Goal: Task Accomplishment & Management: Manage account settings

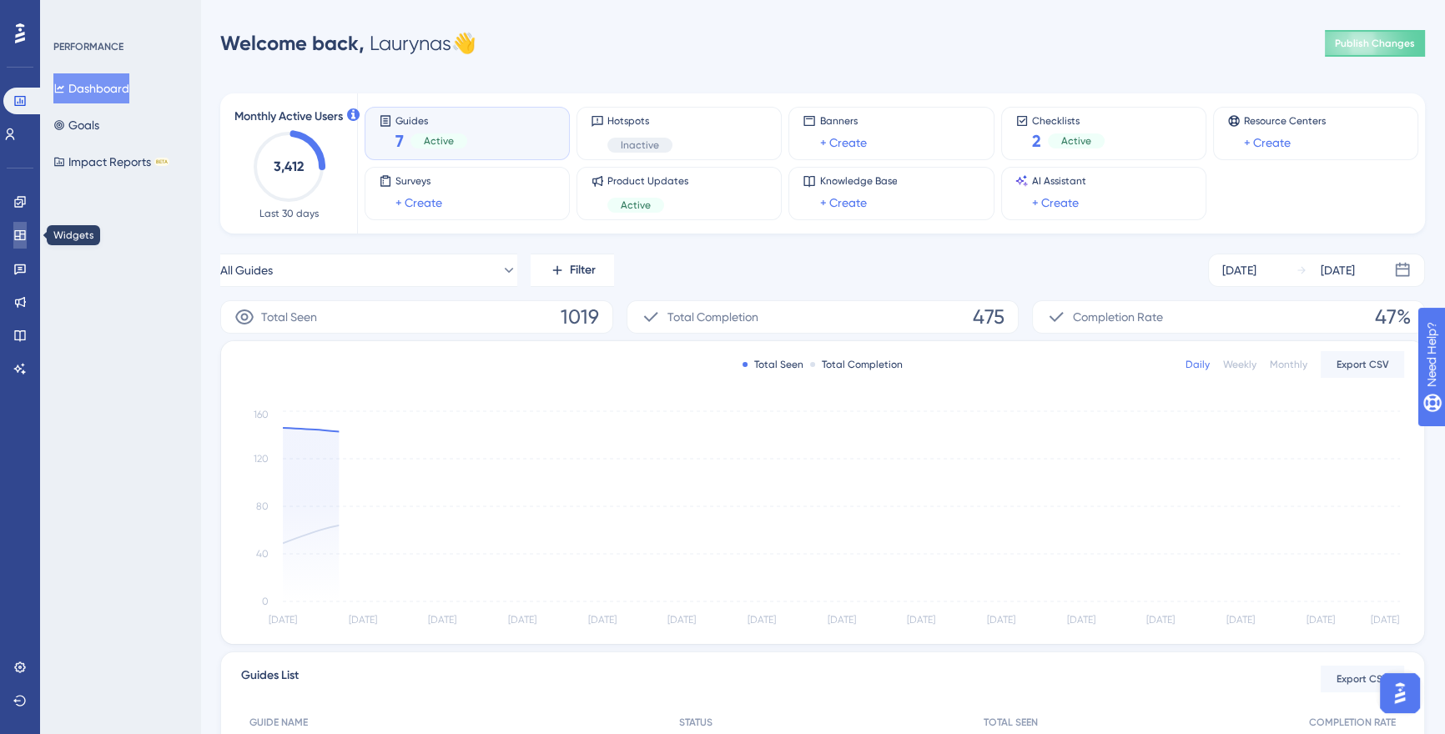
click at [18, 234] on icon at bounding box center [19, 235] width 13 height 13
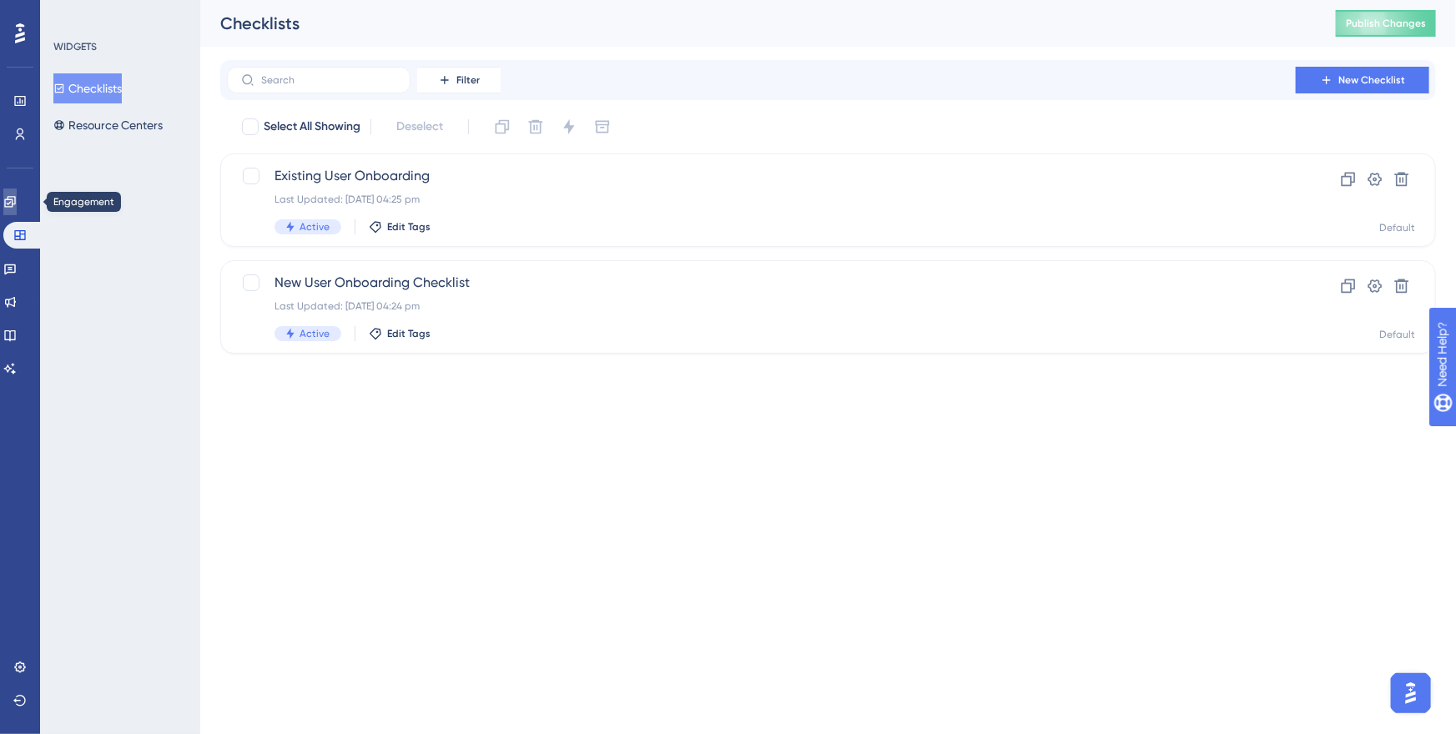
click at [17, 209] on link at bounding box center [9, 202] width 13 height 27
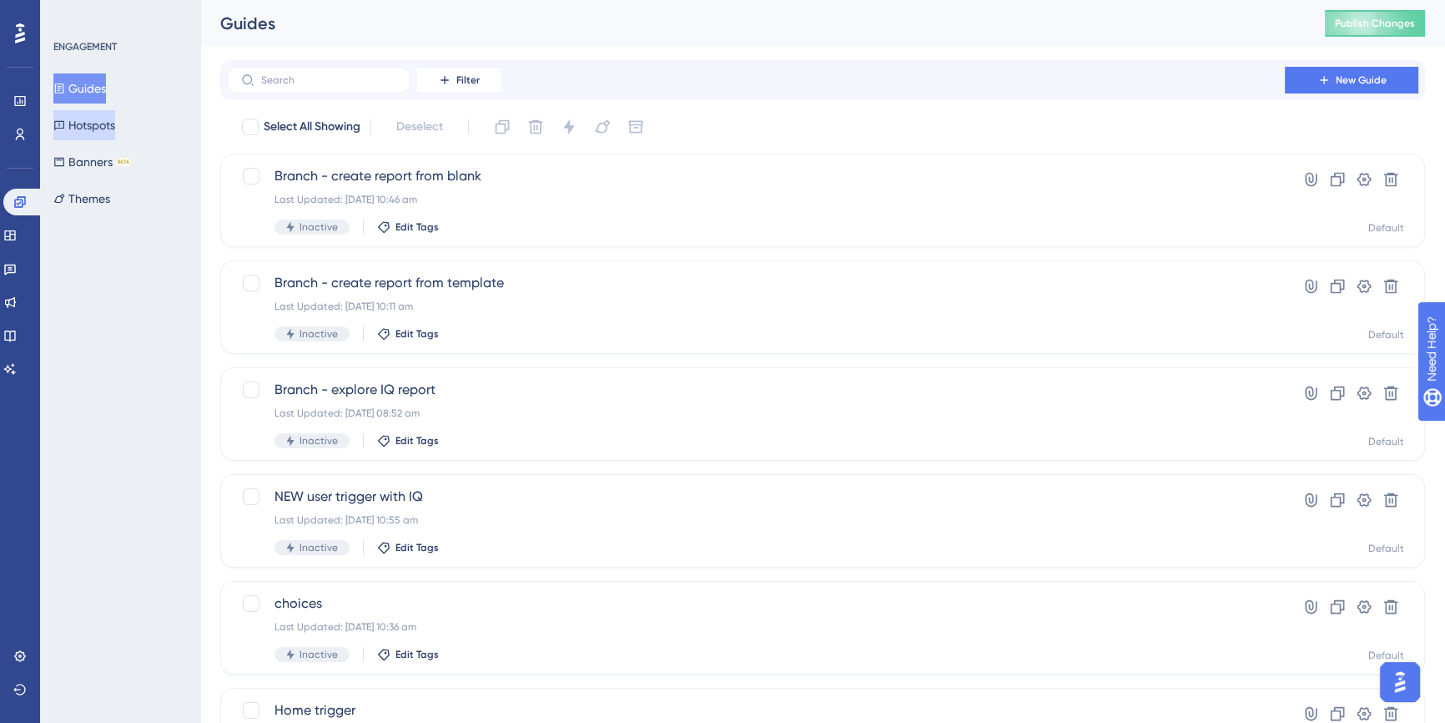
click at [105, 123] on button "Hotspots" at bounding box center [84, 125] width 62 height 30
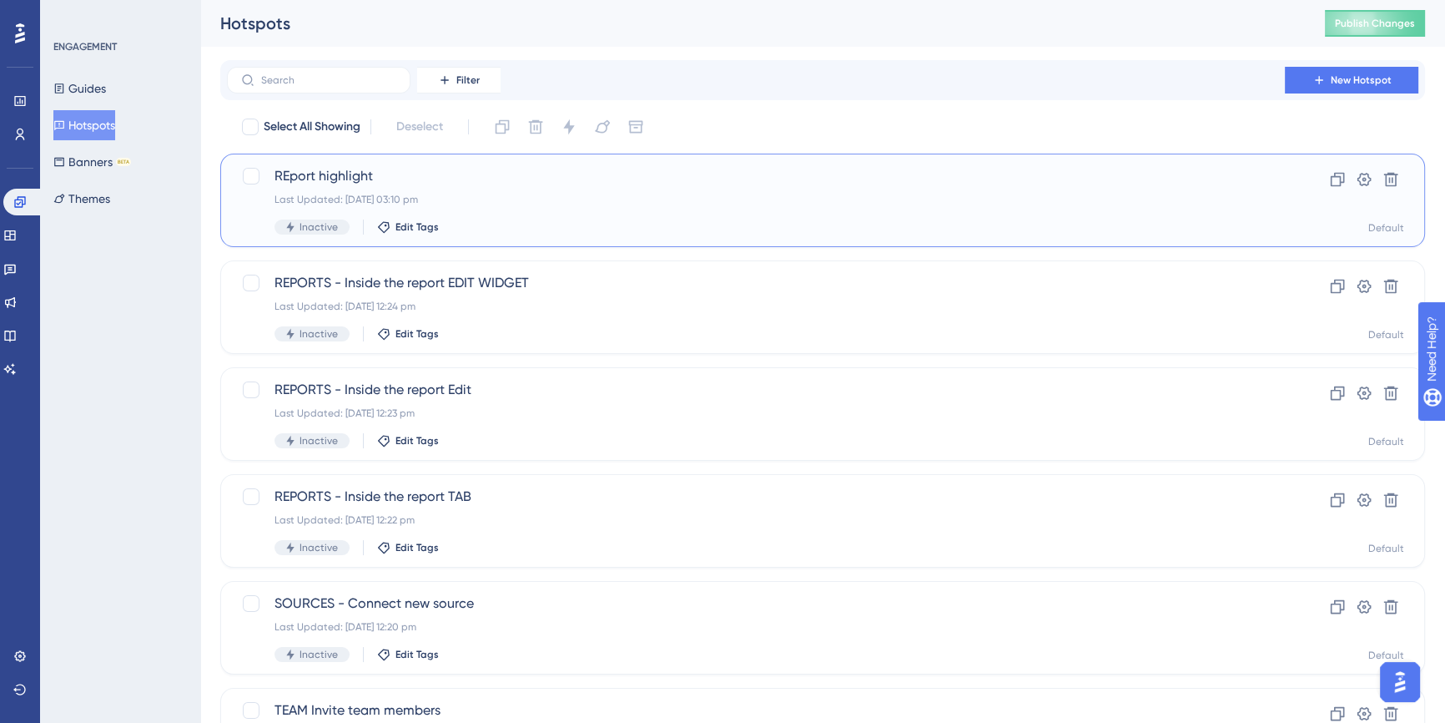
click at [546, 204] on div "Last Updated: [DATE] 03:10 pm" at bounding box center [756, 199] width 963 height 13
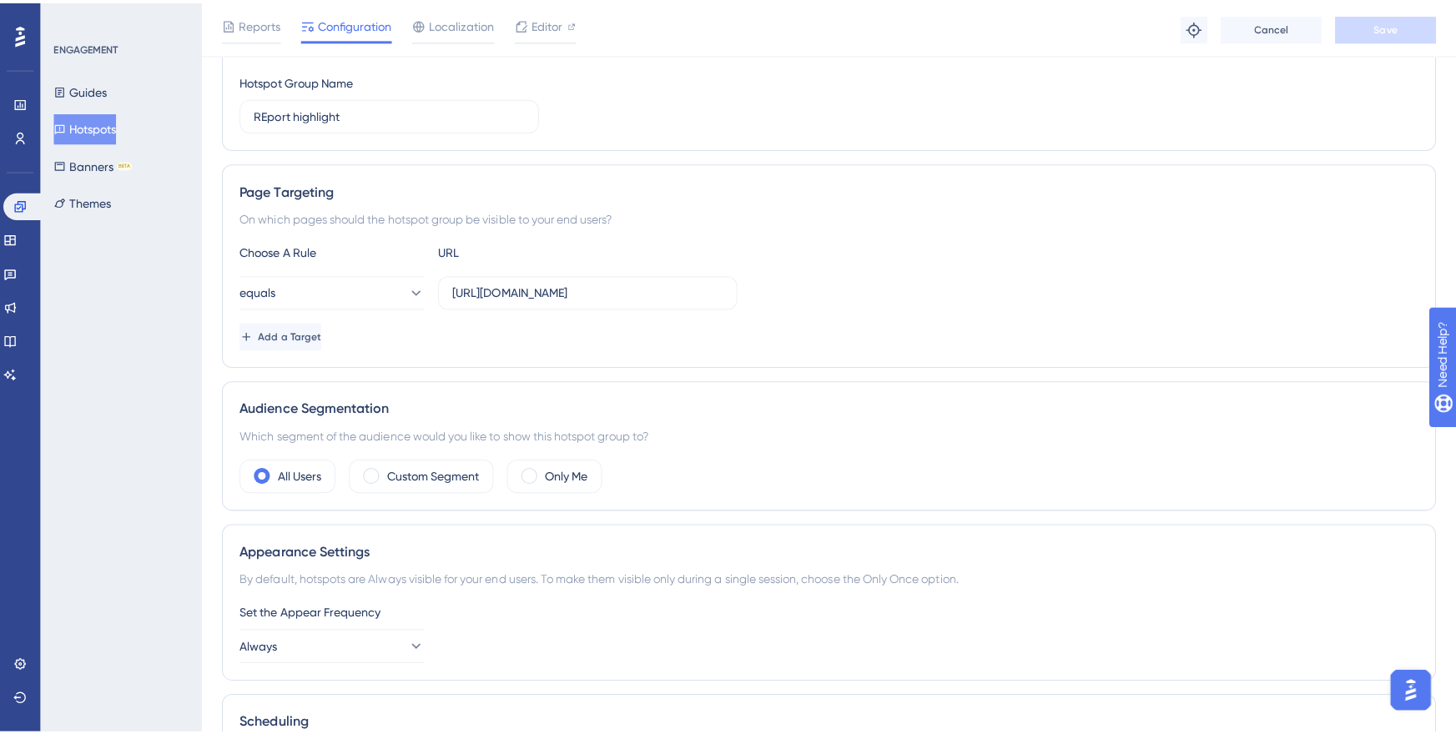
scroll to position [204, 0]
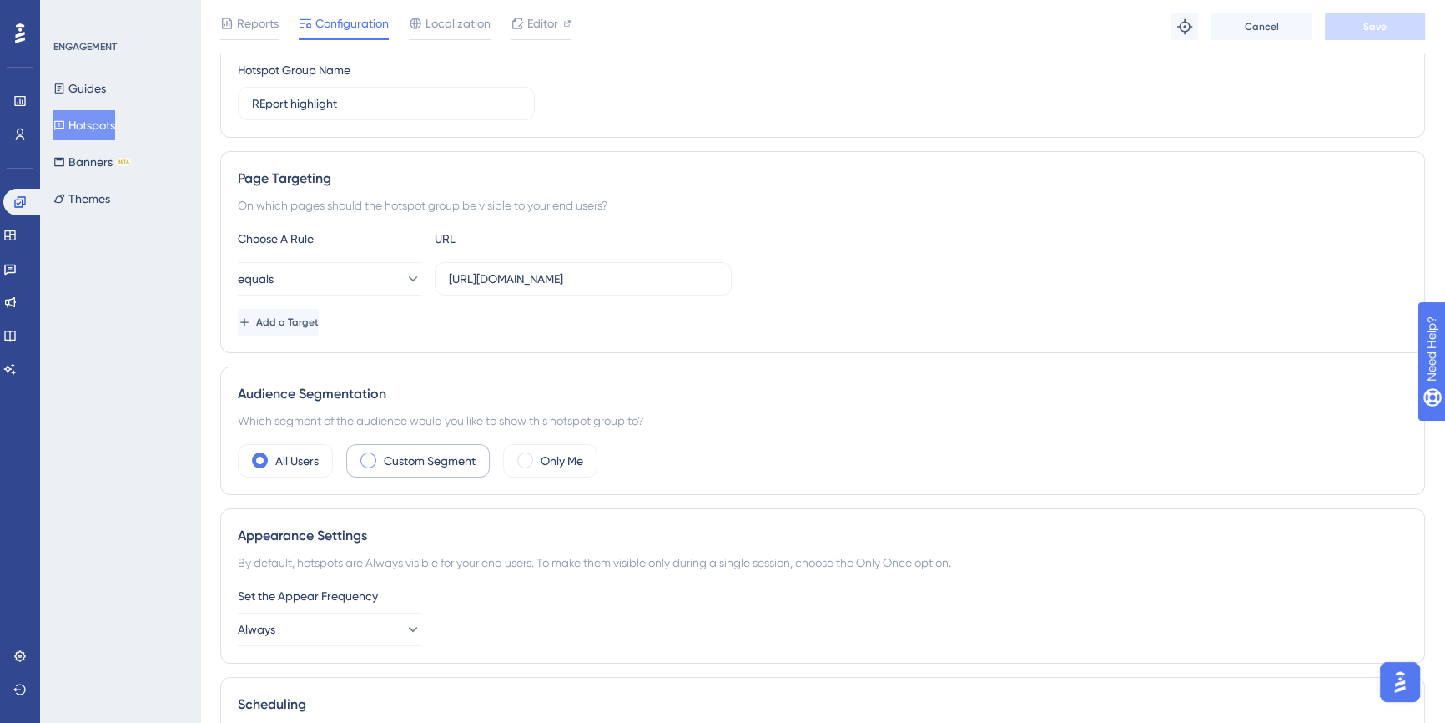
click at [461, 471] on div "Custom Segment" at bounding box center [418, 460] width 144 height 33
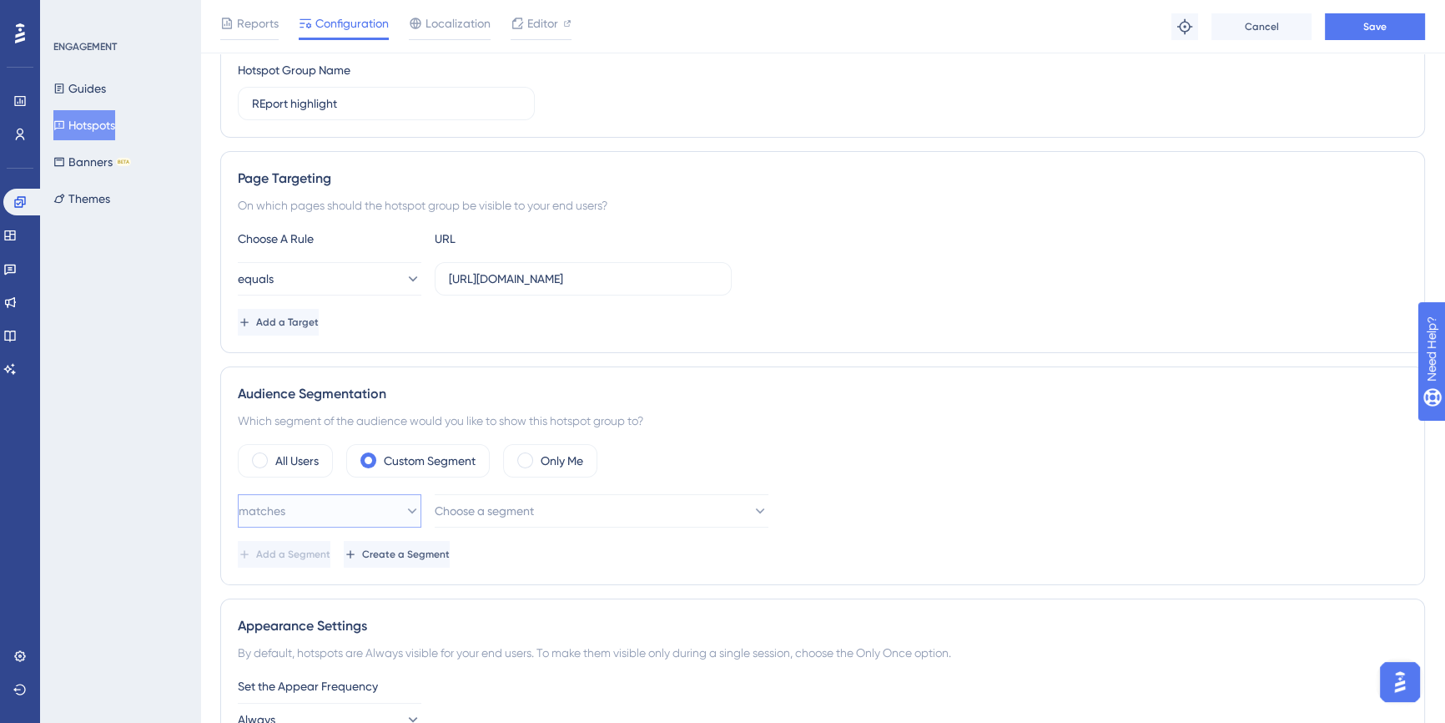
click at [404, 511] on icon at bounding box center [412, 510] width 17 height 17
click at [127, 399] on div "ENGAGEMENT Guides Hotspots Banners BETA Themes" at bounding box center [120, 361] width 160 height 723
click at [19, 138] on icon at bounding box center [19, 134] width 13 height 13
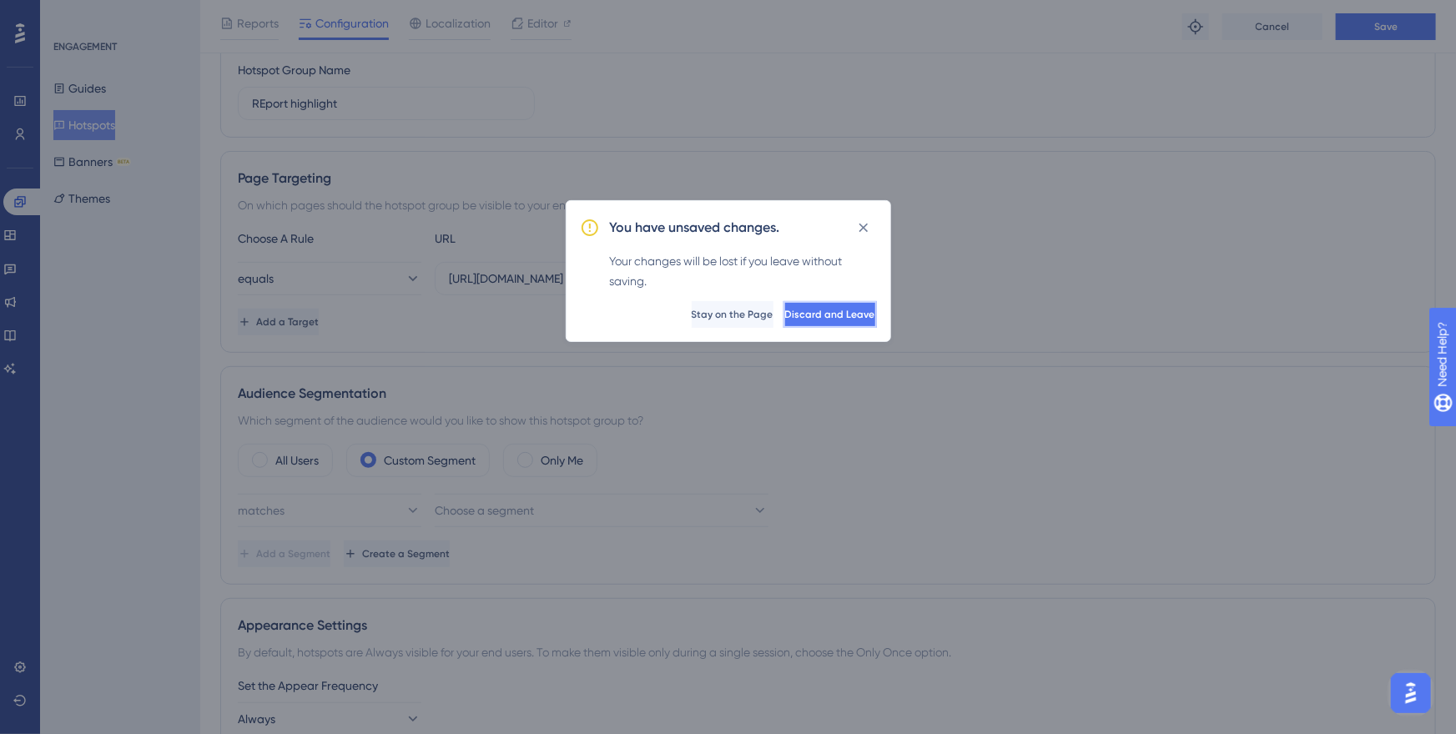
click at [785, 318] on span "Discard and Leave" at bounding box center [830, 314] width 90 height 13
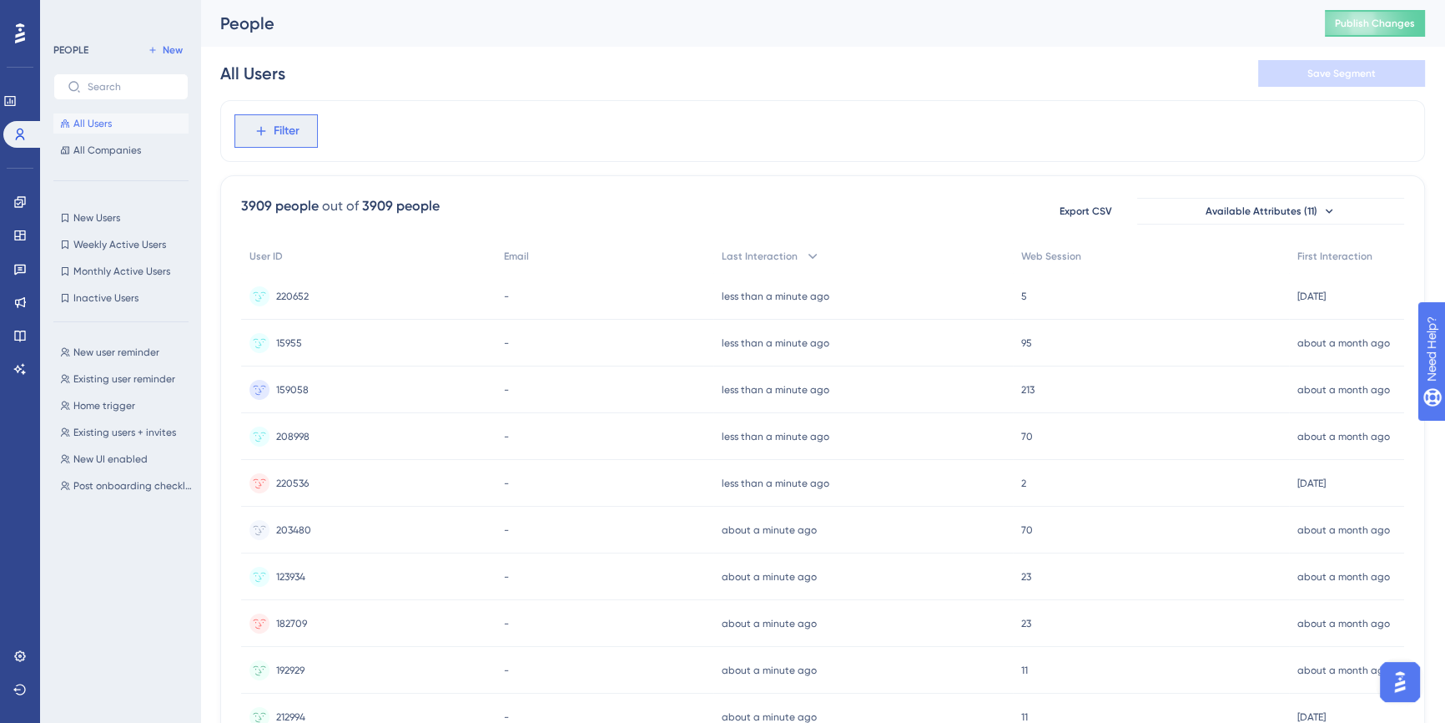
click at [285, 137] on span "Filter" at bounding box center [287, 131] width 26 height 20
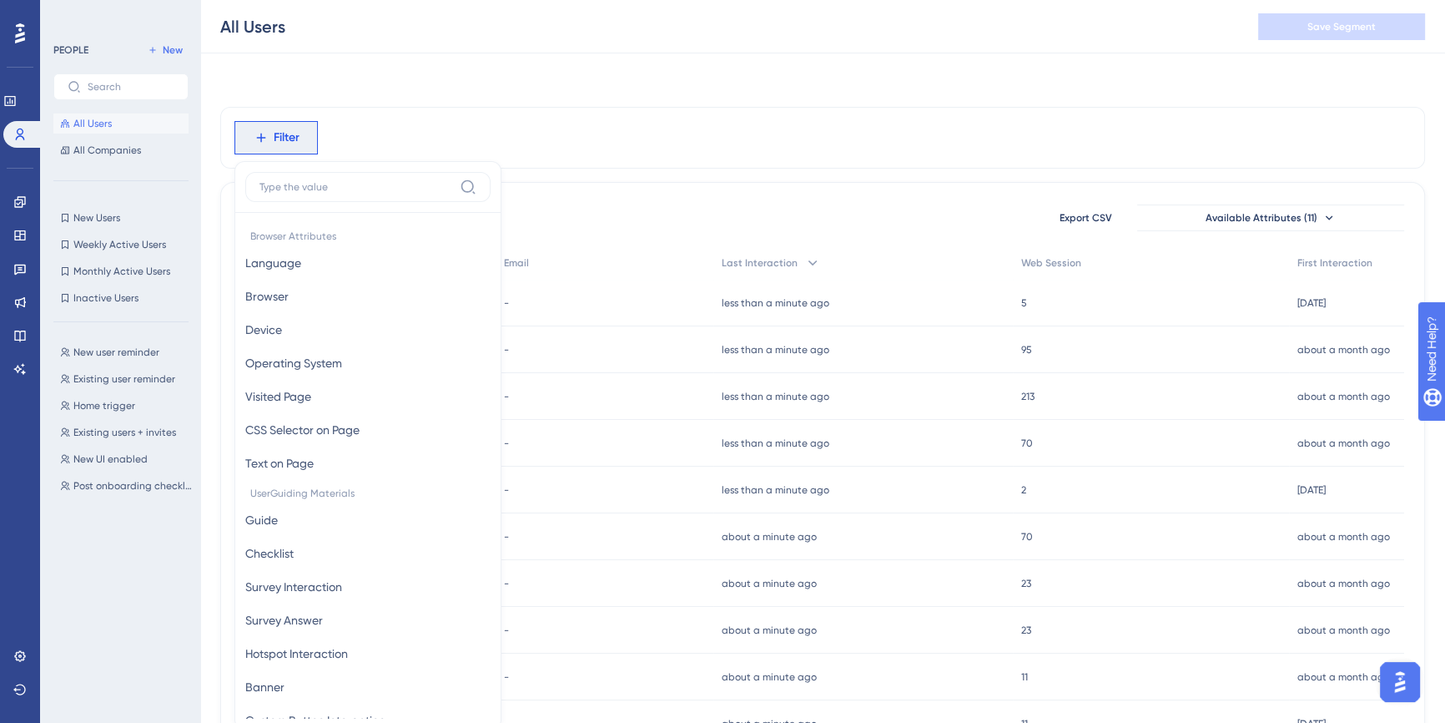
scroll to position [76, 0]
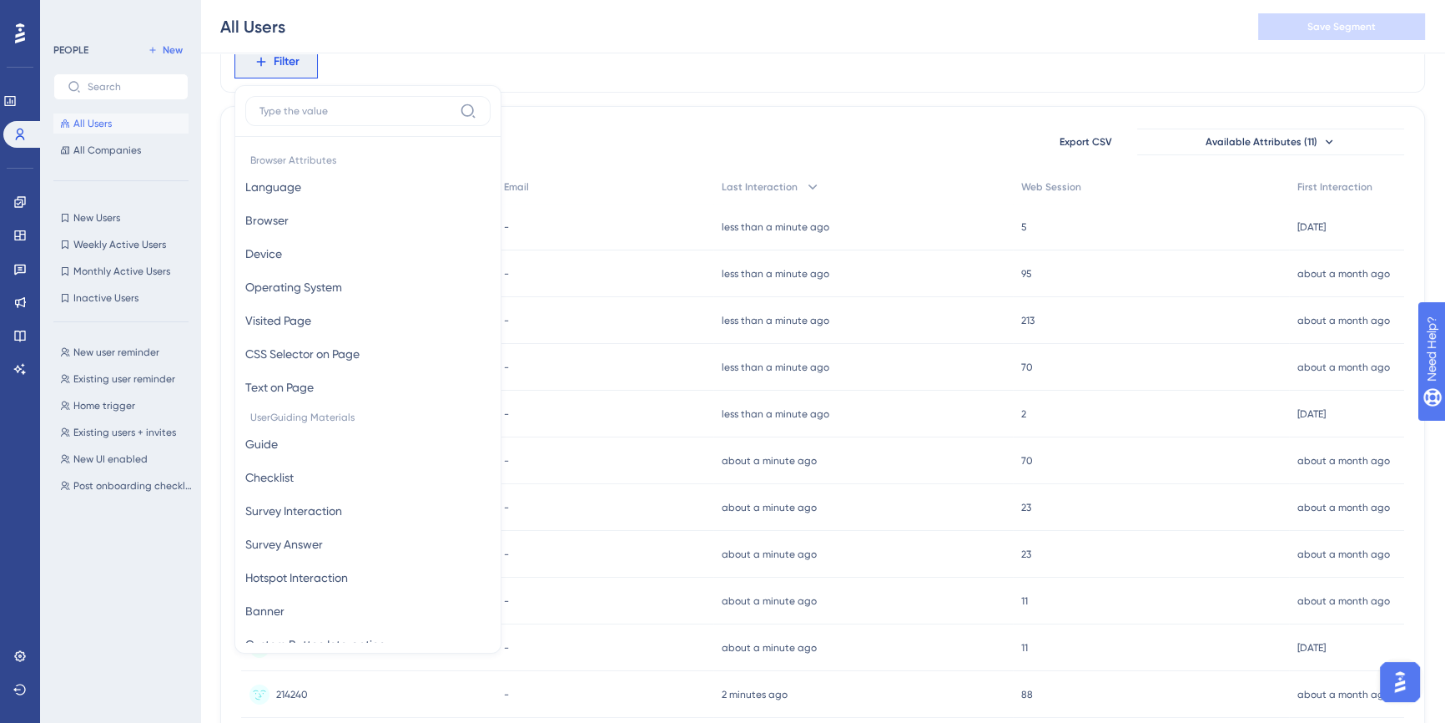
click at [295, 118] on label at bounding box center [367, 111] width 245 height 30
click at [295, 118] on input at bounding box center [357, 110] width 194 height 13
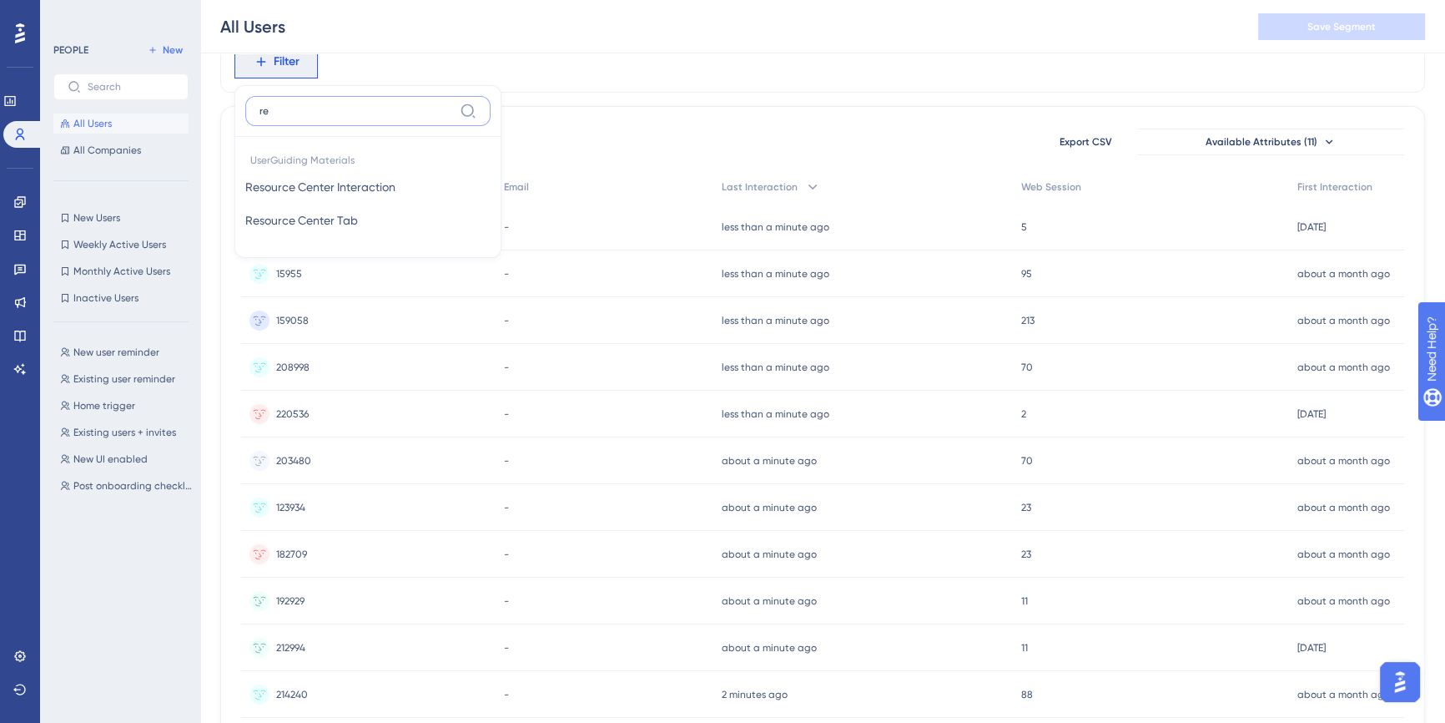
type input "r"
type input "hot"
click at [318, 184] on span "Hotspot Interaction" at bounding box center [296, 187] width 103 height 20
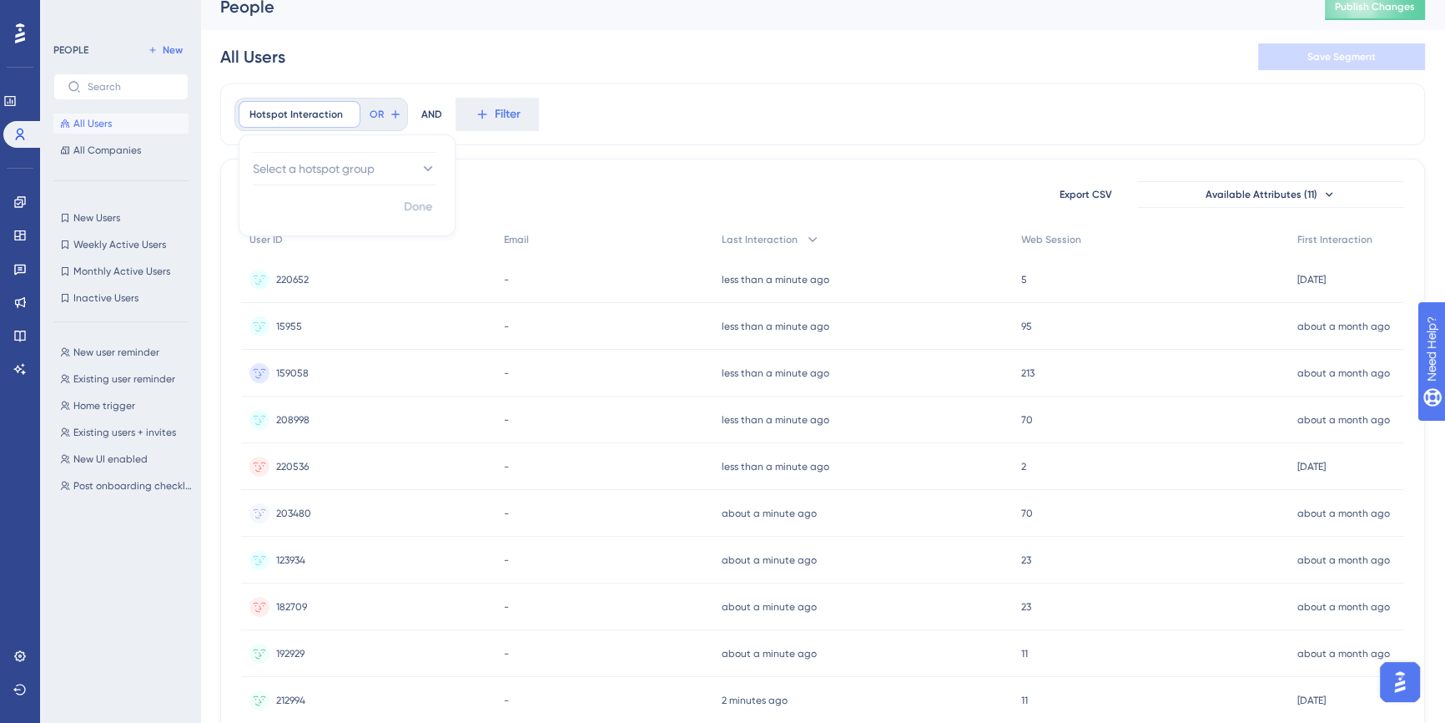
scroll to position [0, 0]
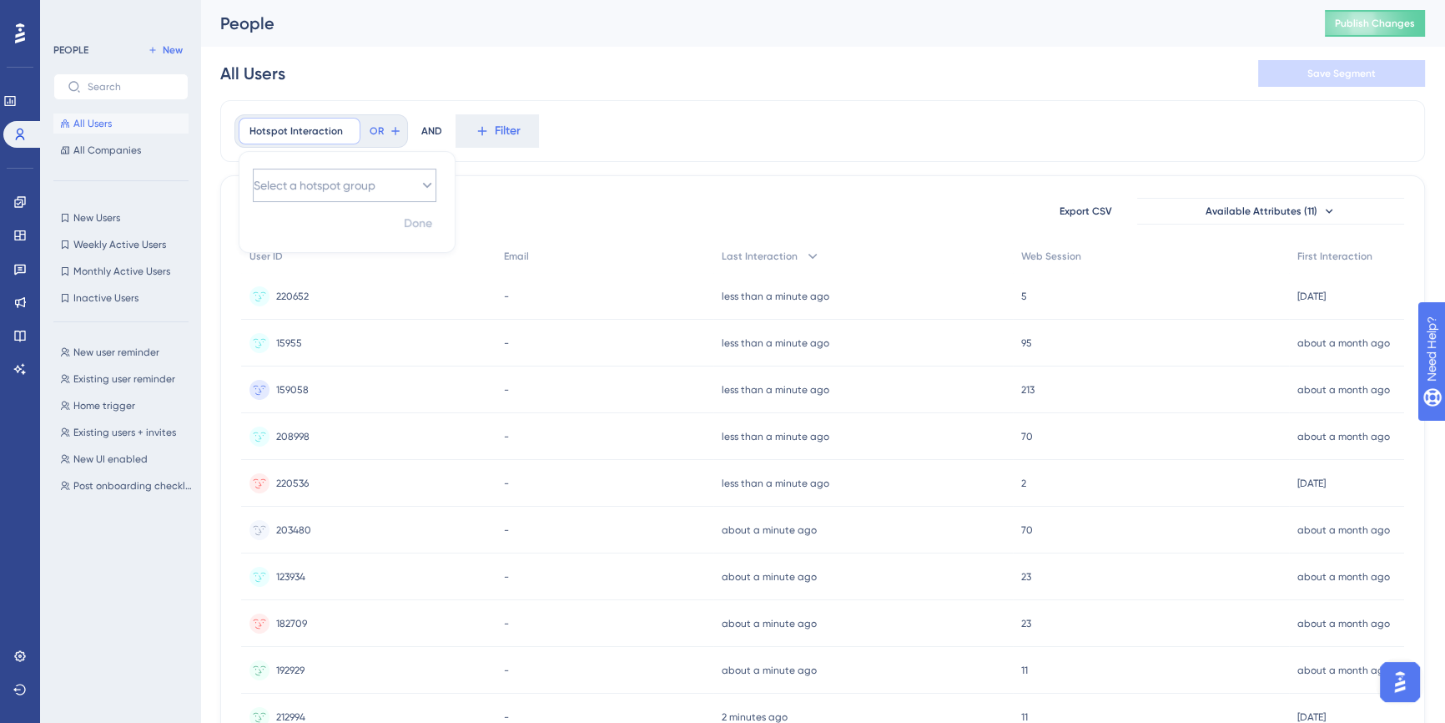
click at [342, 185] on span "Select a hotspot group" at bounding box center [315, 185] width 122 height 20
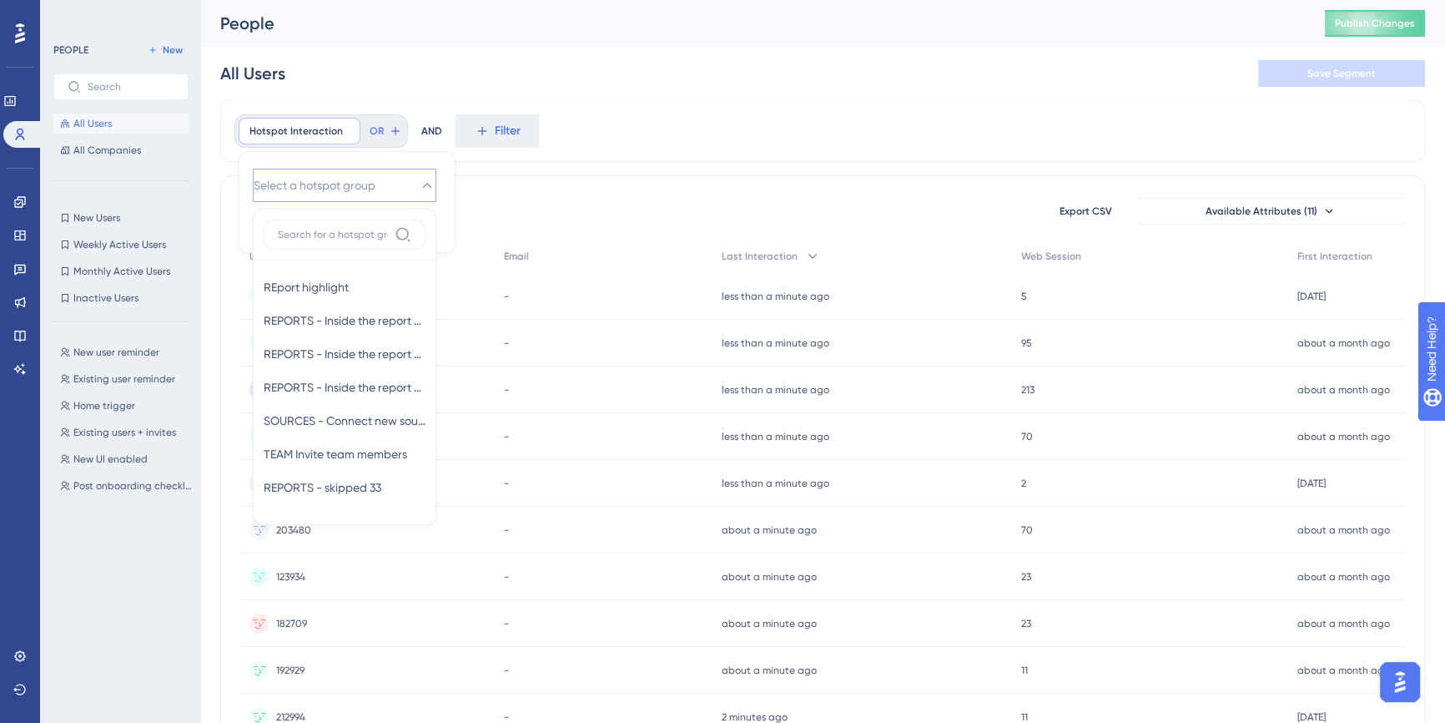
scroll to position [5, 0]
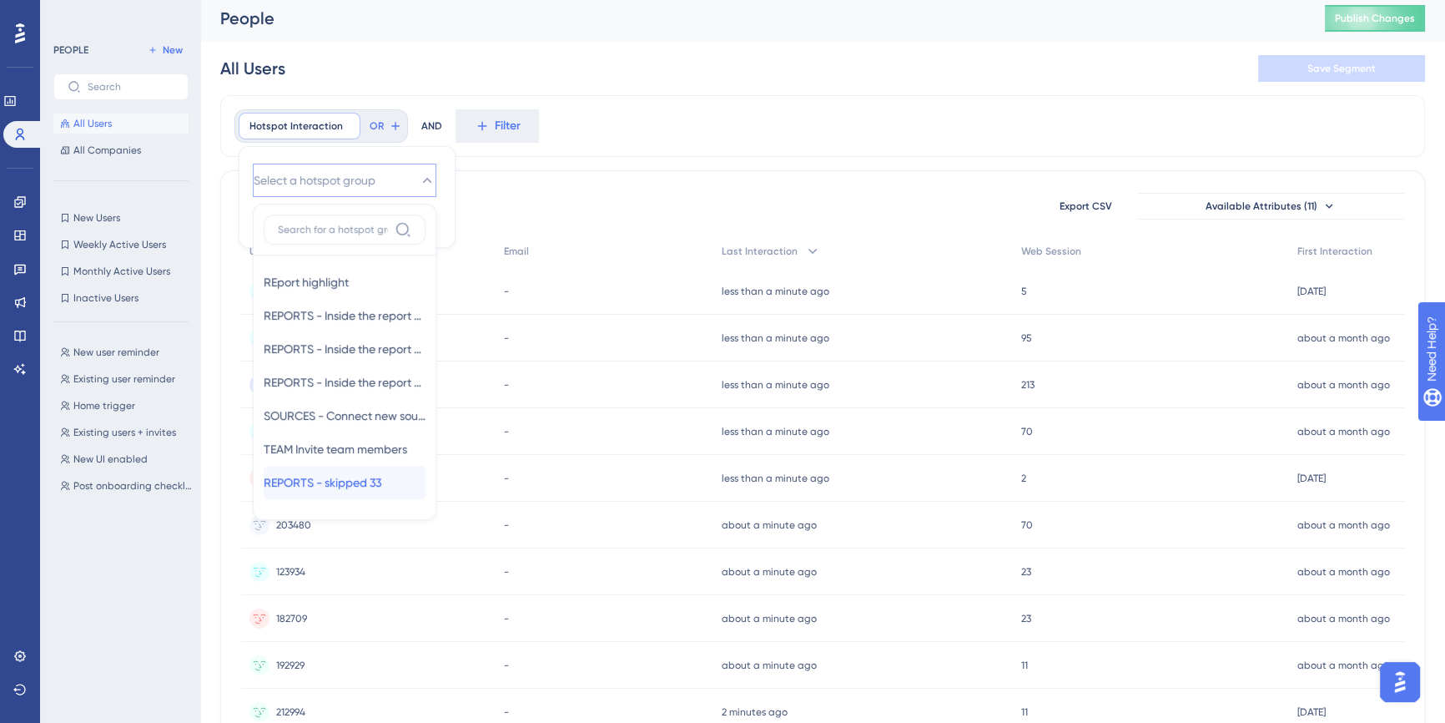
click at [350, 481] on span "REPORTS - skipped 33" at bounding box center [323, 482] width 118 height 20
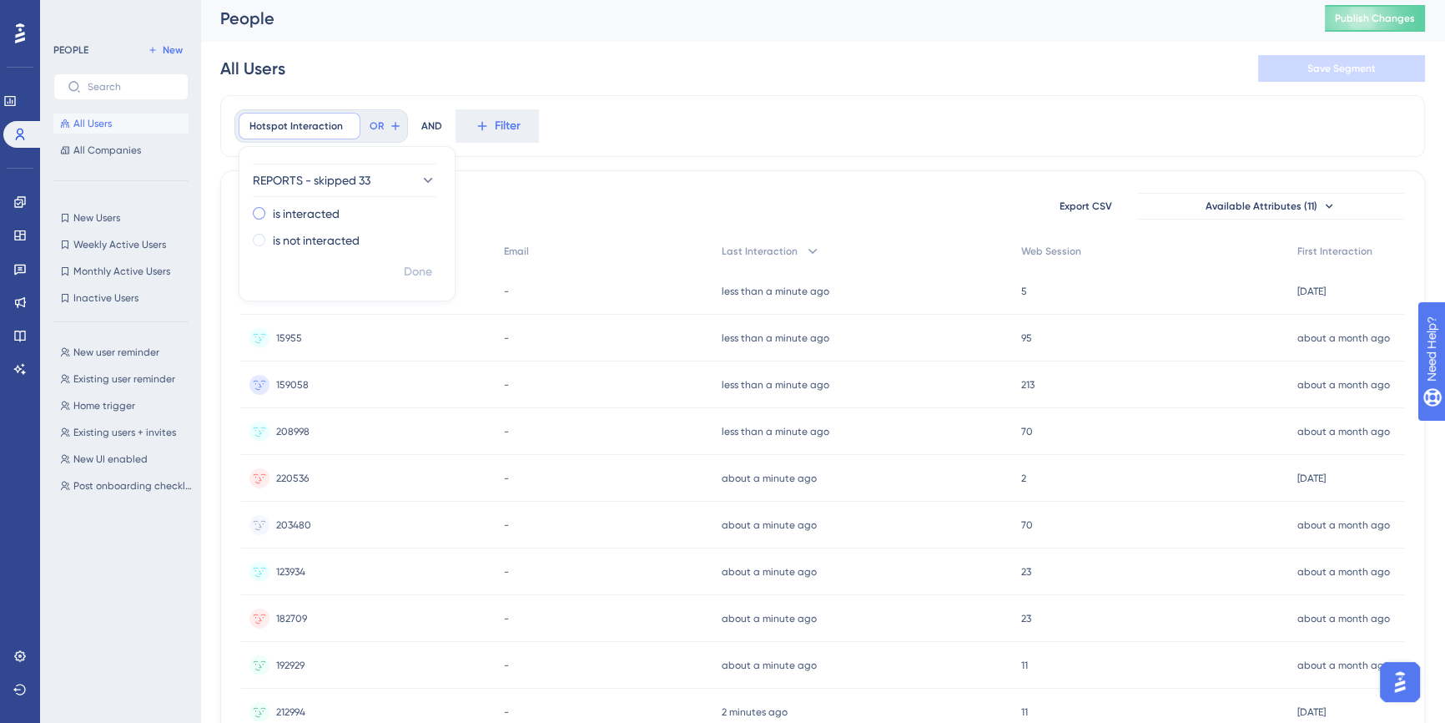
click at [325, 214] on label "is interacted" at bounding box center [306, 214] width 67 height 20
click at [390, 255] on button "Choose a hotspot" at bounding box center [345, 246] width 184 height 33
click at [355, 350] on span "Find all your reports here" at bounding box center [329, 349] width 131 height 20
click at [411, 312] on span "Done" at bounding box center [418, 312] width 28 height 20
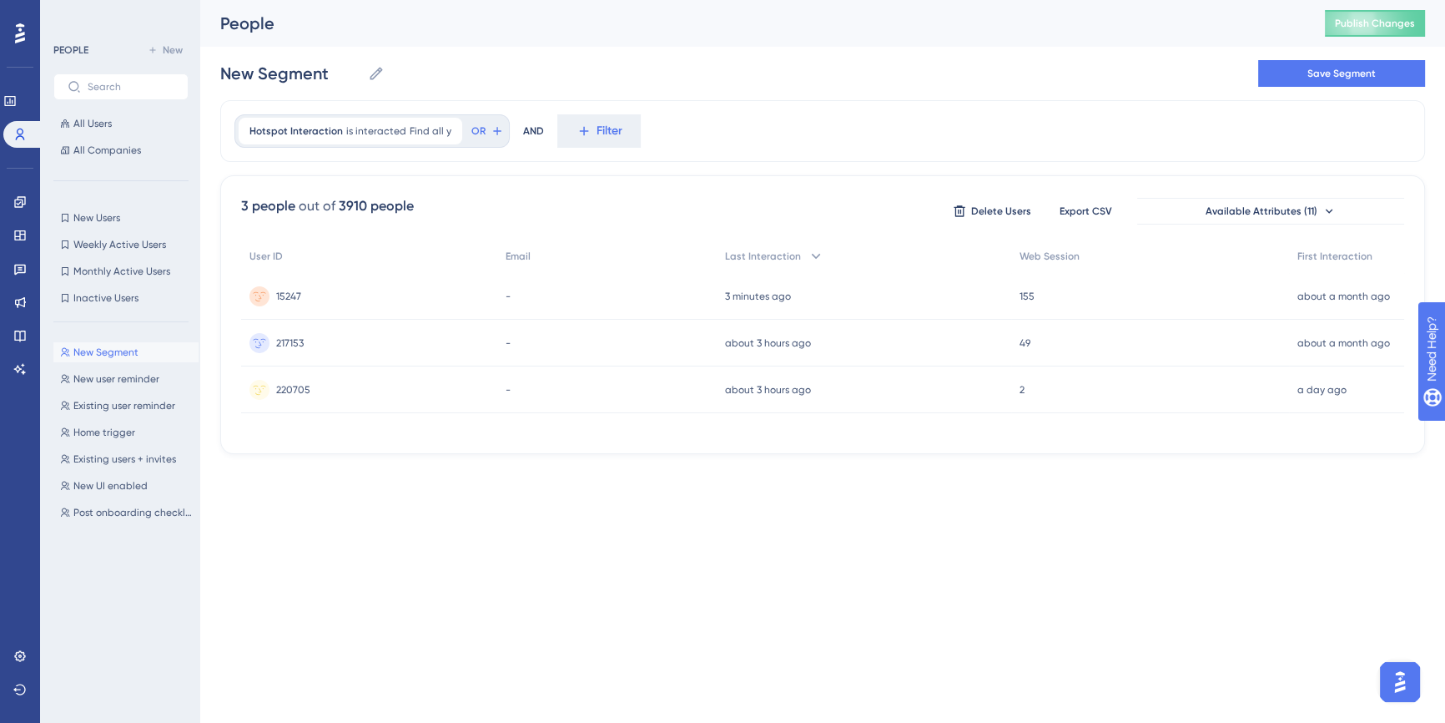
scroll to position [0, 0]
click at [284, 83] on input "New Segment" at bounding box center [290, 73] width 141 height 23
click at [339, 82] on input "New Segment" at bounding box center [290, 73] width 141 height 23
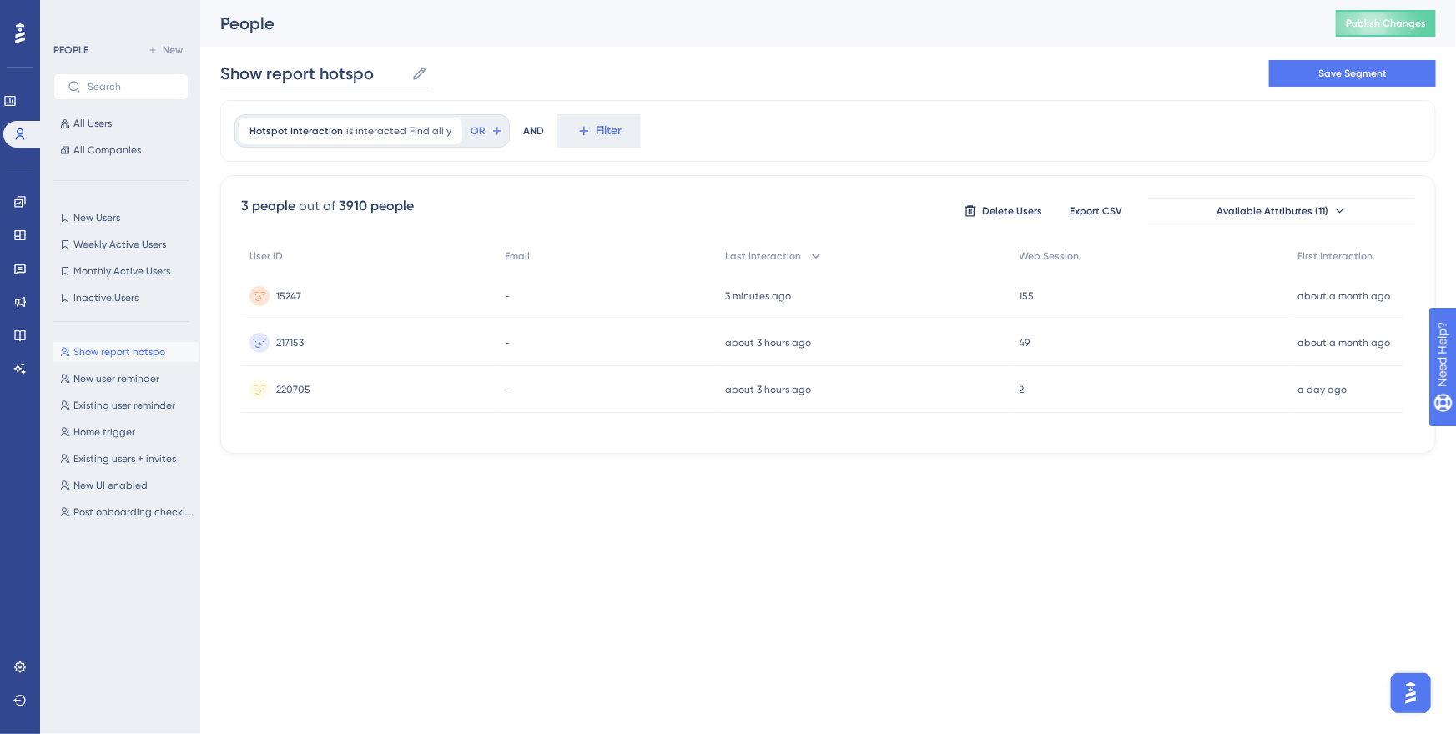
type input "Show report hotspot"
click at [292, 344] on span "217153" at bounding box center [290, 342] width 28 height 13
click at [302, 389] on span "220705" at bounding box center [293, 389] width 34 height 13
click at [427, 296] on div "15247 15247" at bounding box center [370, 296] width 259 height 47
click at [1302, 81] on button "Save Segment" at bounding box center [1352, 73] width 167 height 27
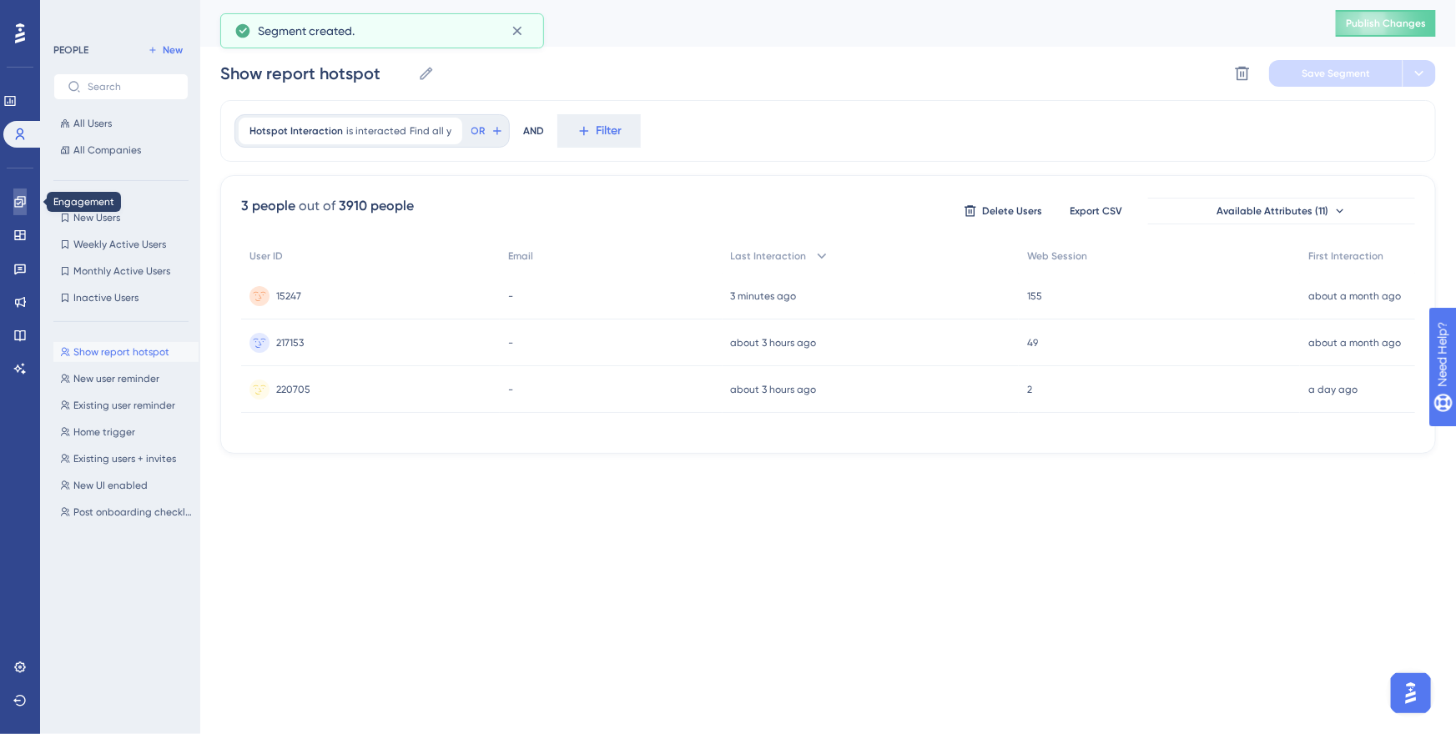
click at [23, 200] on icon at bounding box center [19, 201] width 11 height 11
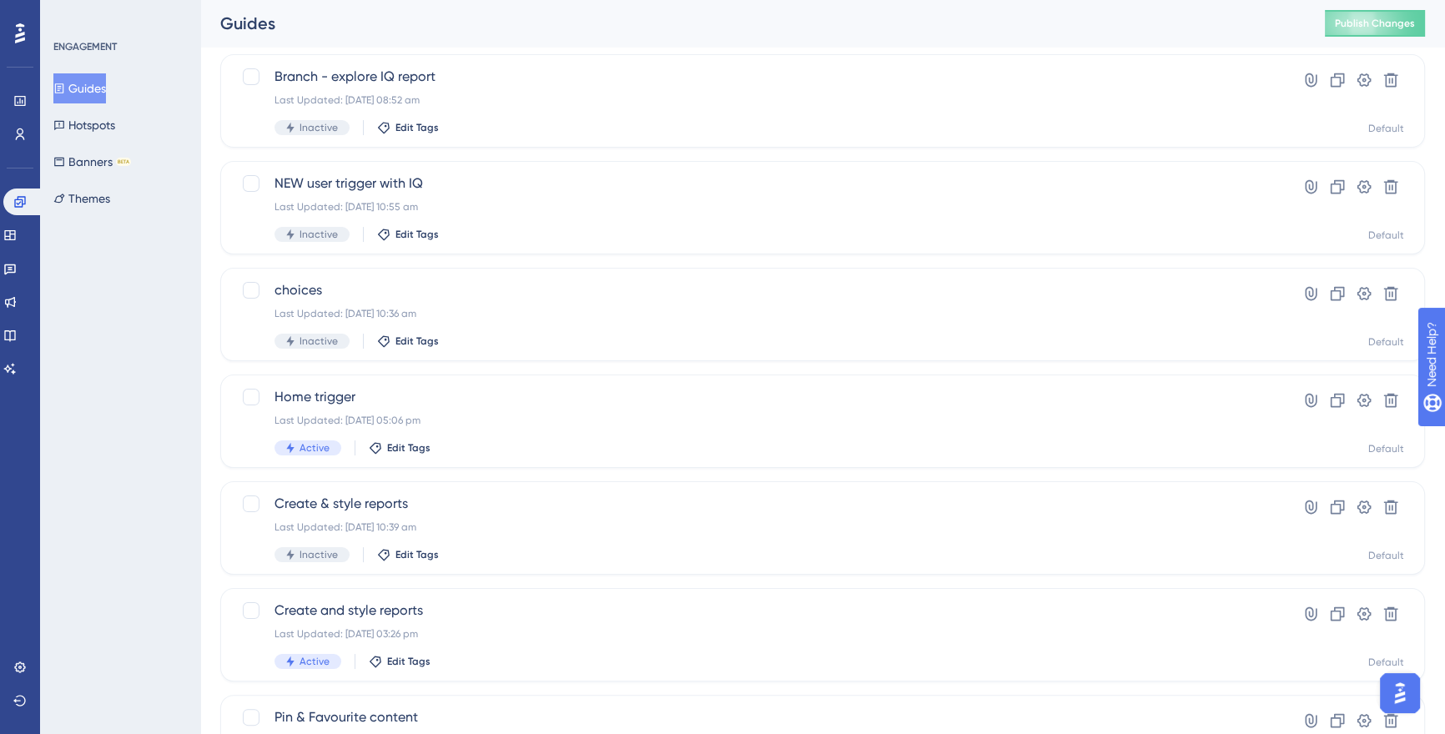
scroll to position [391, 0]
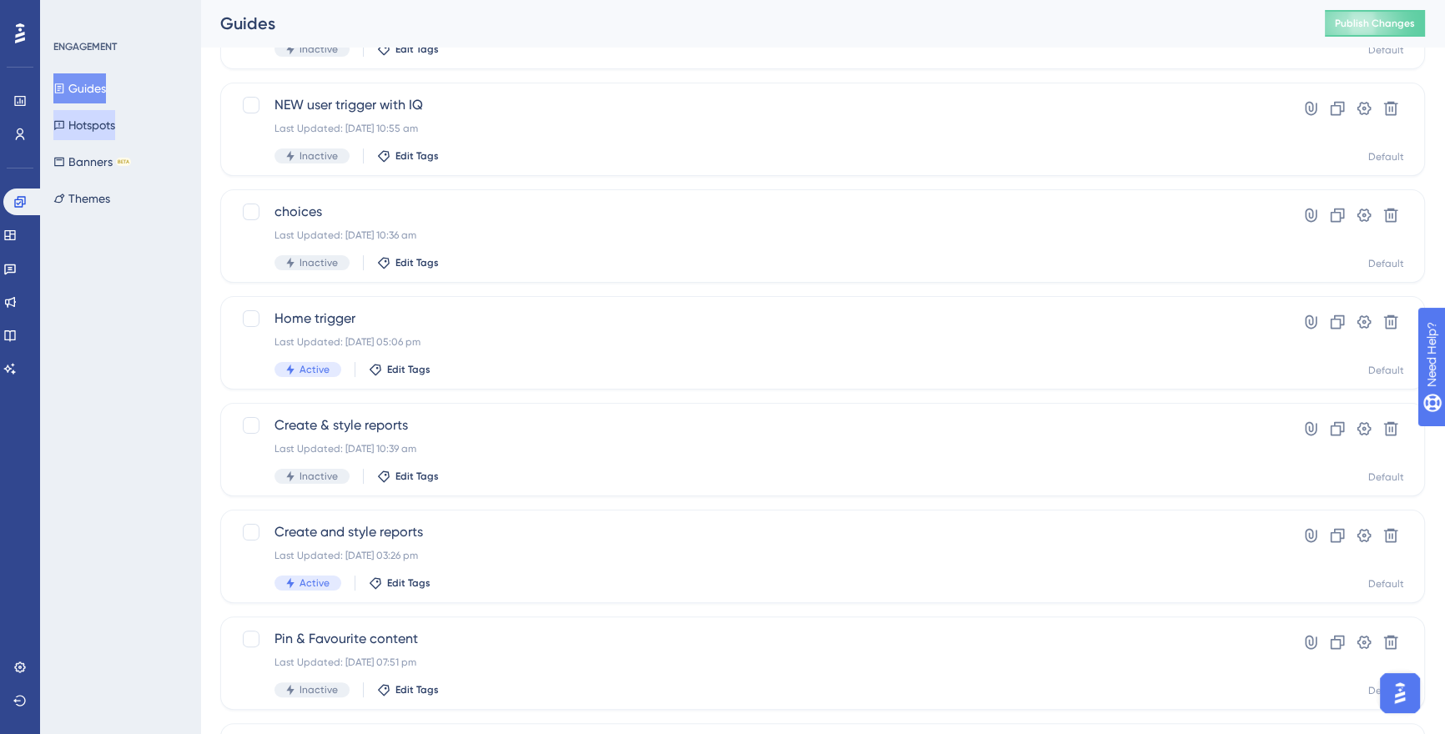
click at [99, 134] on button "Hotspots" at bounding box center [84, 125] width 62 height 30
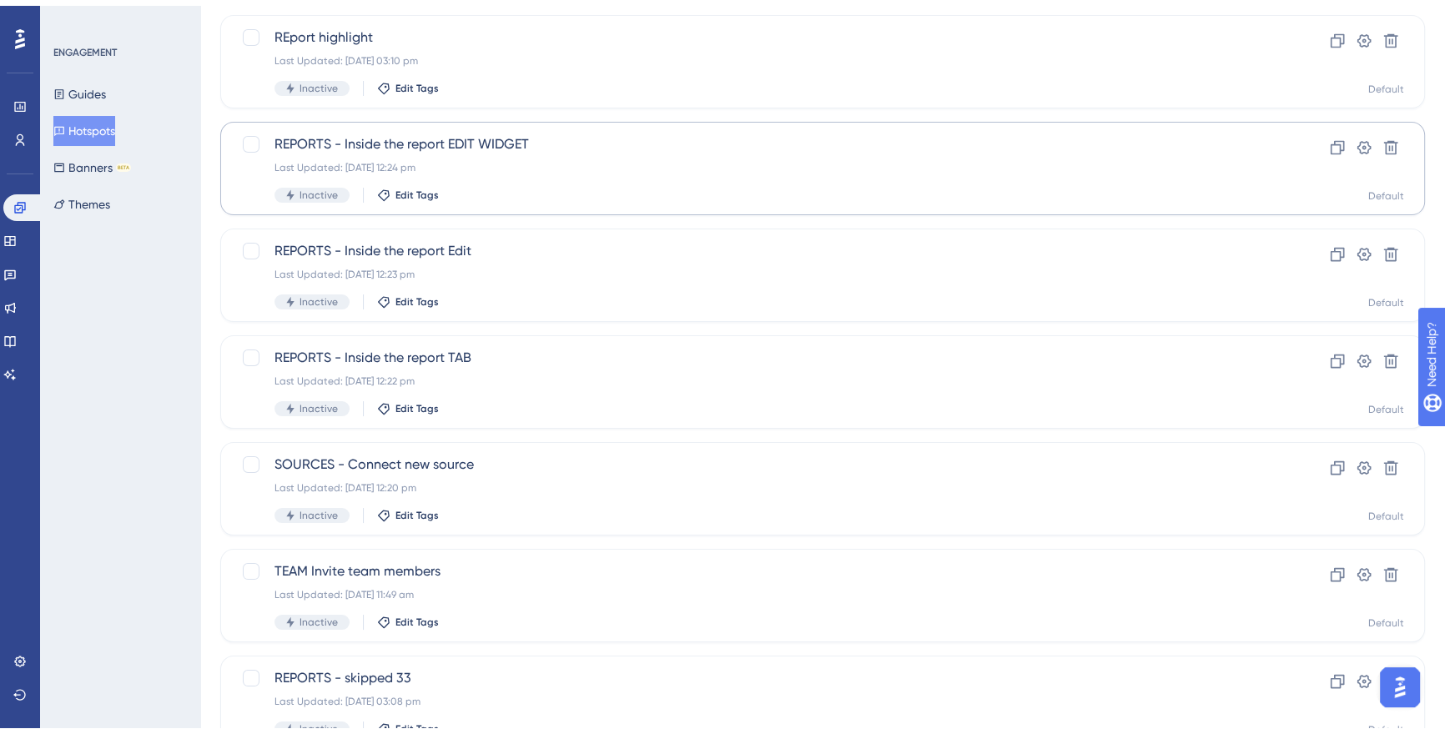
scroll to position [207, 0]
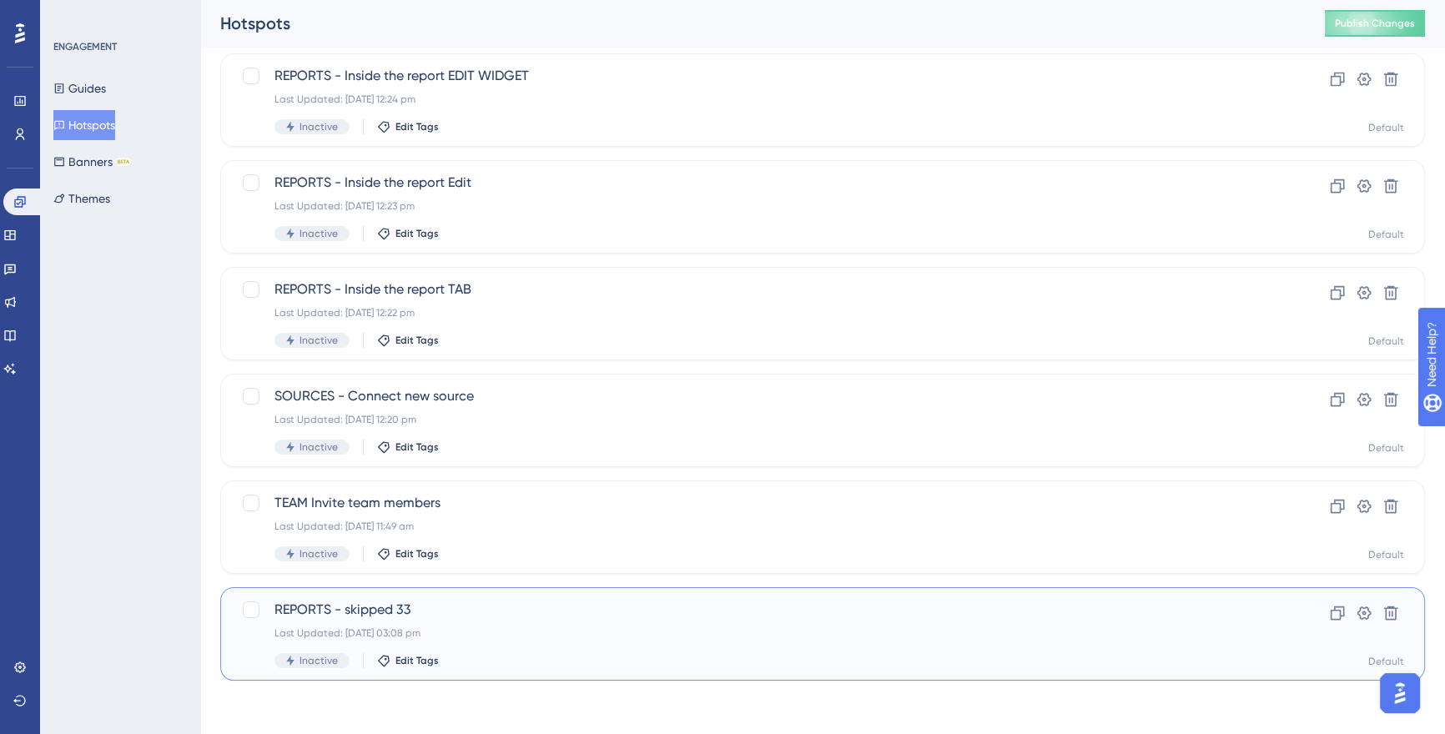
click at [406, 608] on span "REPORTS - skipped 33" at bounding box center [756, 610] width 963 height 20
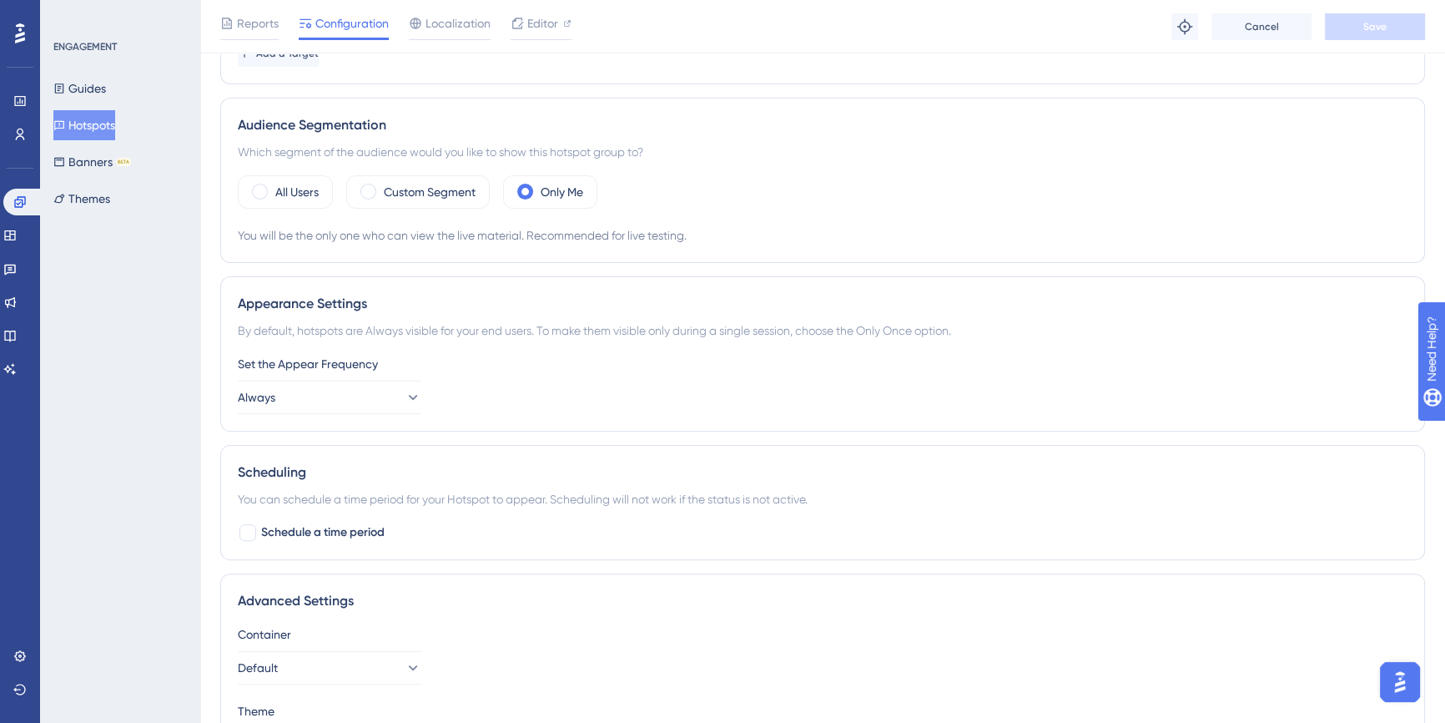
click at [403, 251] on div "Audience Segmentation Which segment of the audience would you like to show this…" at bounding box center [822, 180] width 1205 height 165
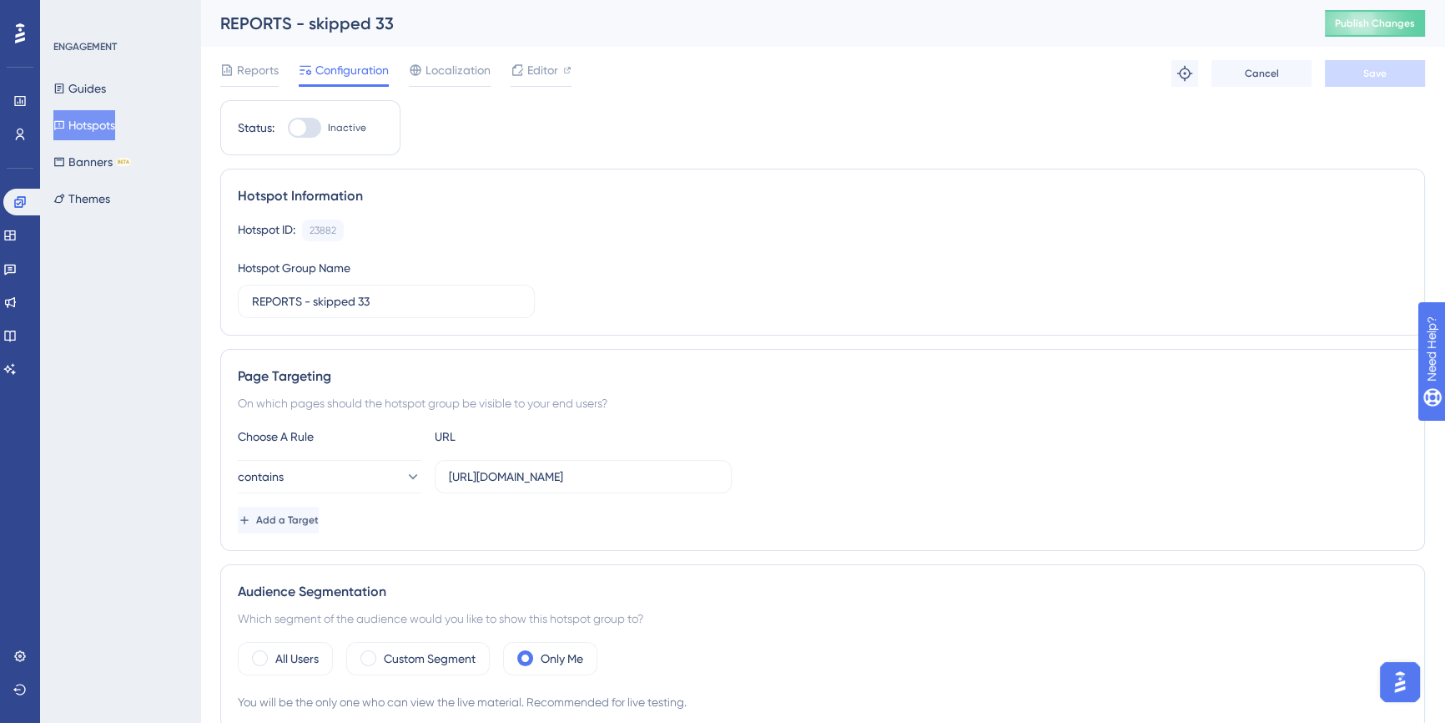
click at [308, 132] on div at bounding box center [304, 128] width 33 height 20
click at [288, 129] on input "Inactive" at bounding box center [287, 128] width 1 height 1
checkbox input "true"
click at [1349, 77] on button "Save" at bounding box center [1375, 73] width 100 height 27
click at [100, 126] on button "Hotspots" at bounding box center [84, 125] width 62 height 30
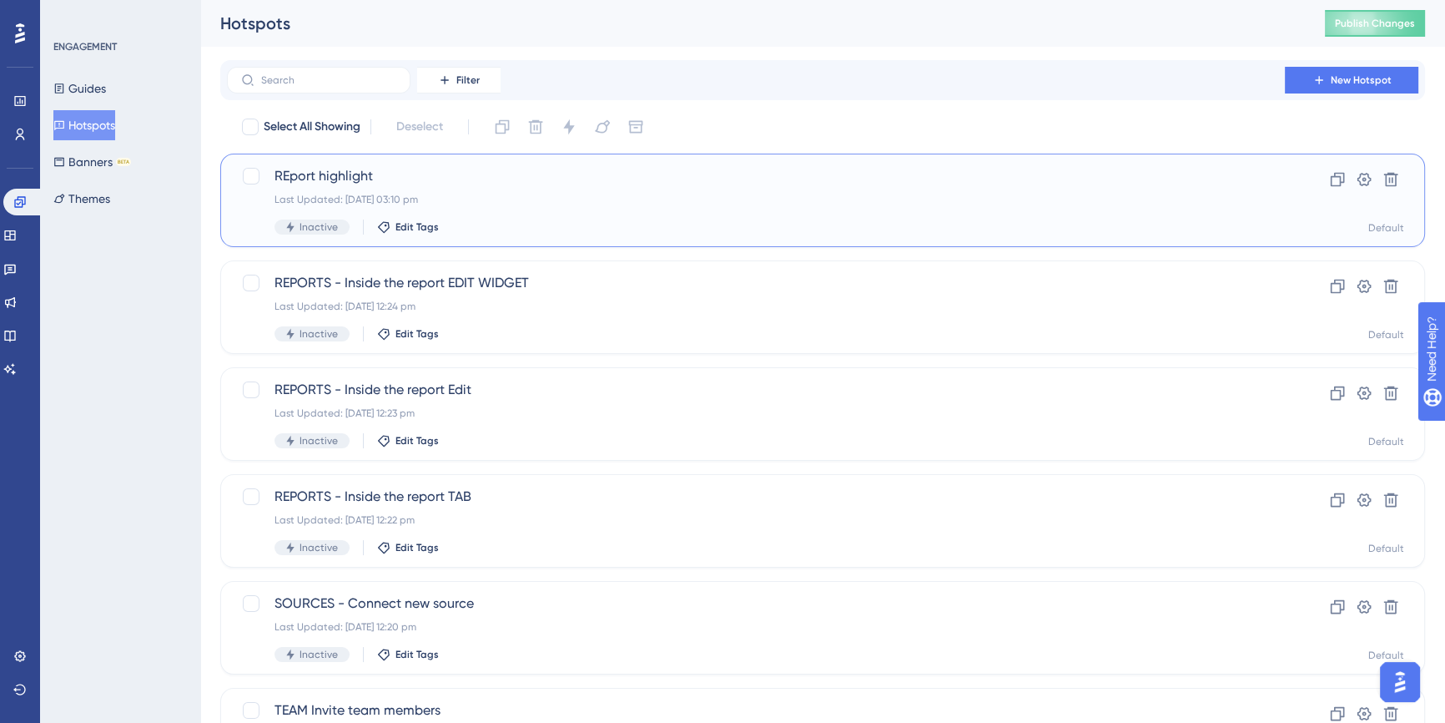
click at [394, 193] on div "Last Updated: [DATE] 03:10 pm" at bounding box center [756, 199] width 963 height 13
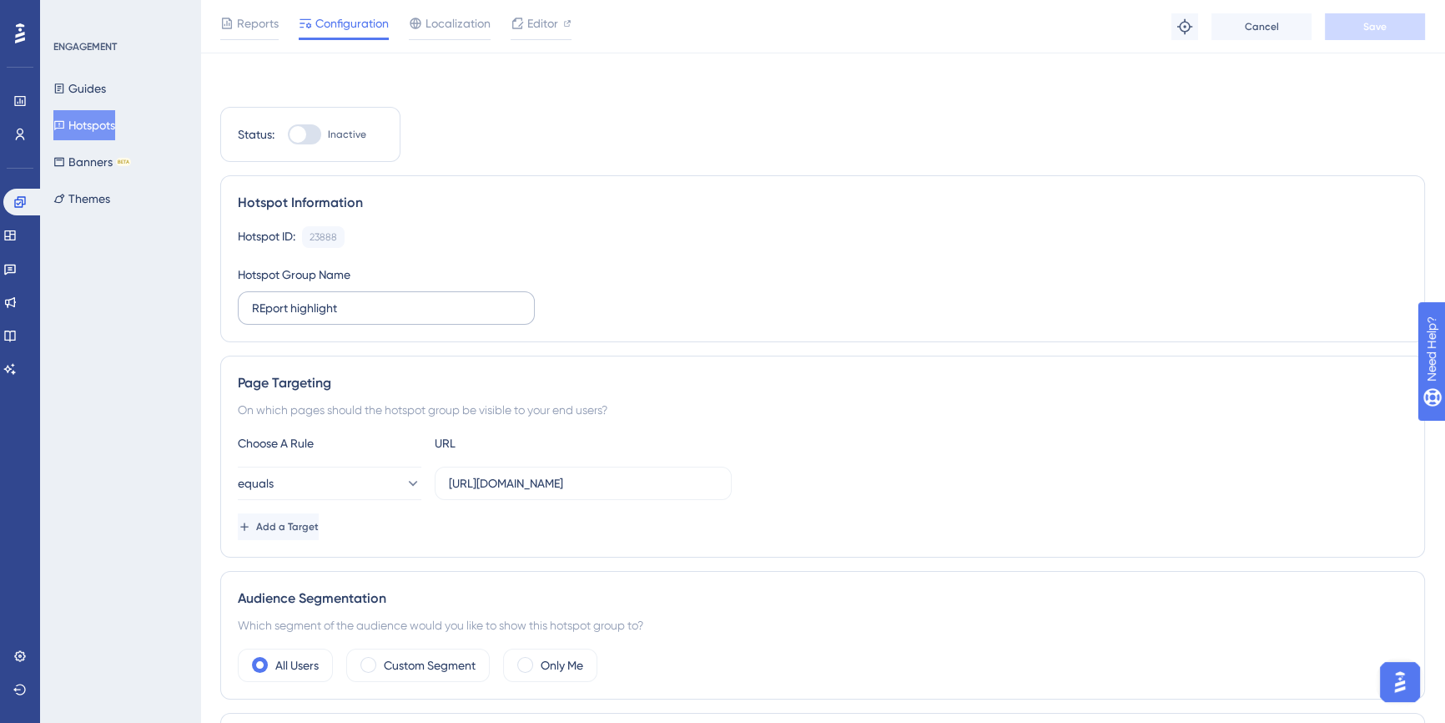
scroll to position [126, 0]
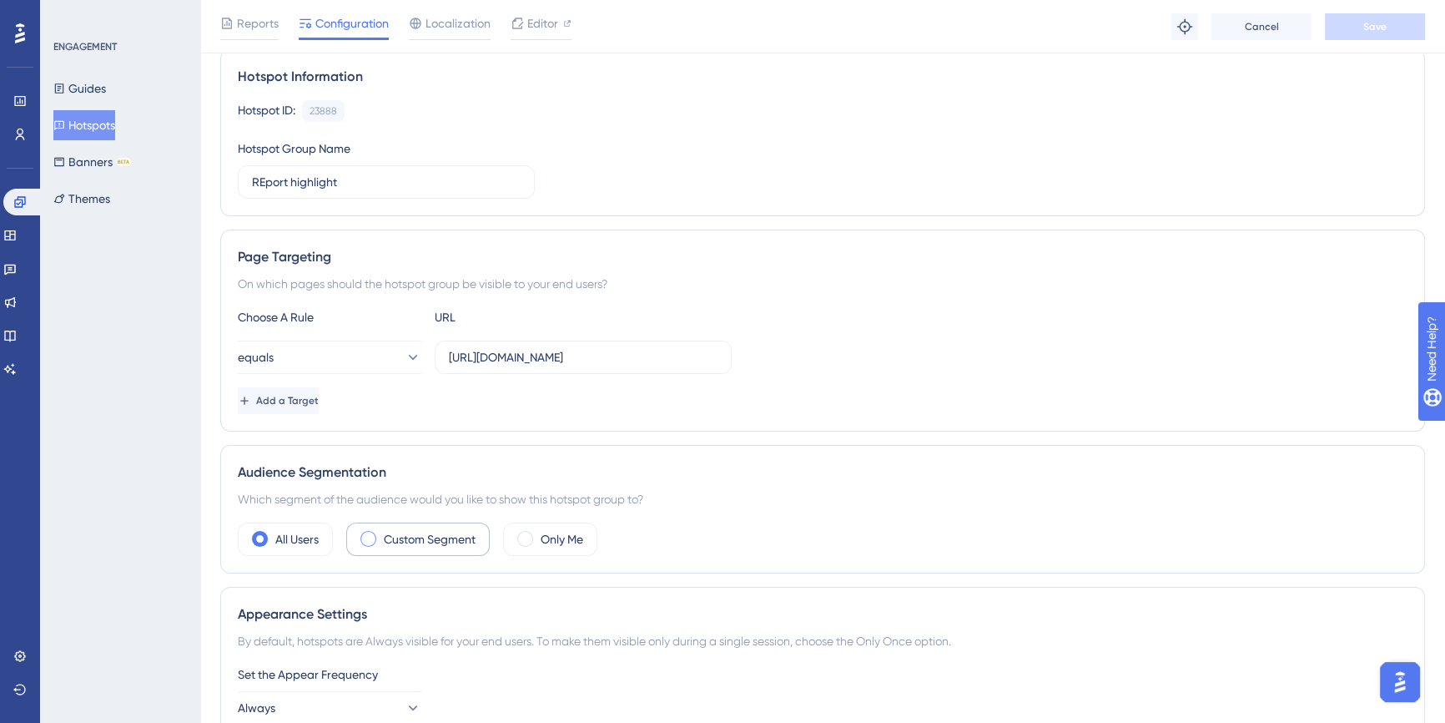
click at [451, 537] on label "Custom Segment" at bounding box center [430, 539] width 92 height 20
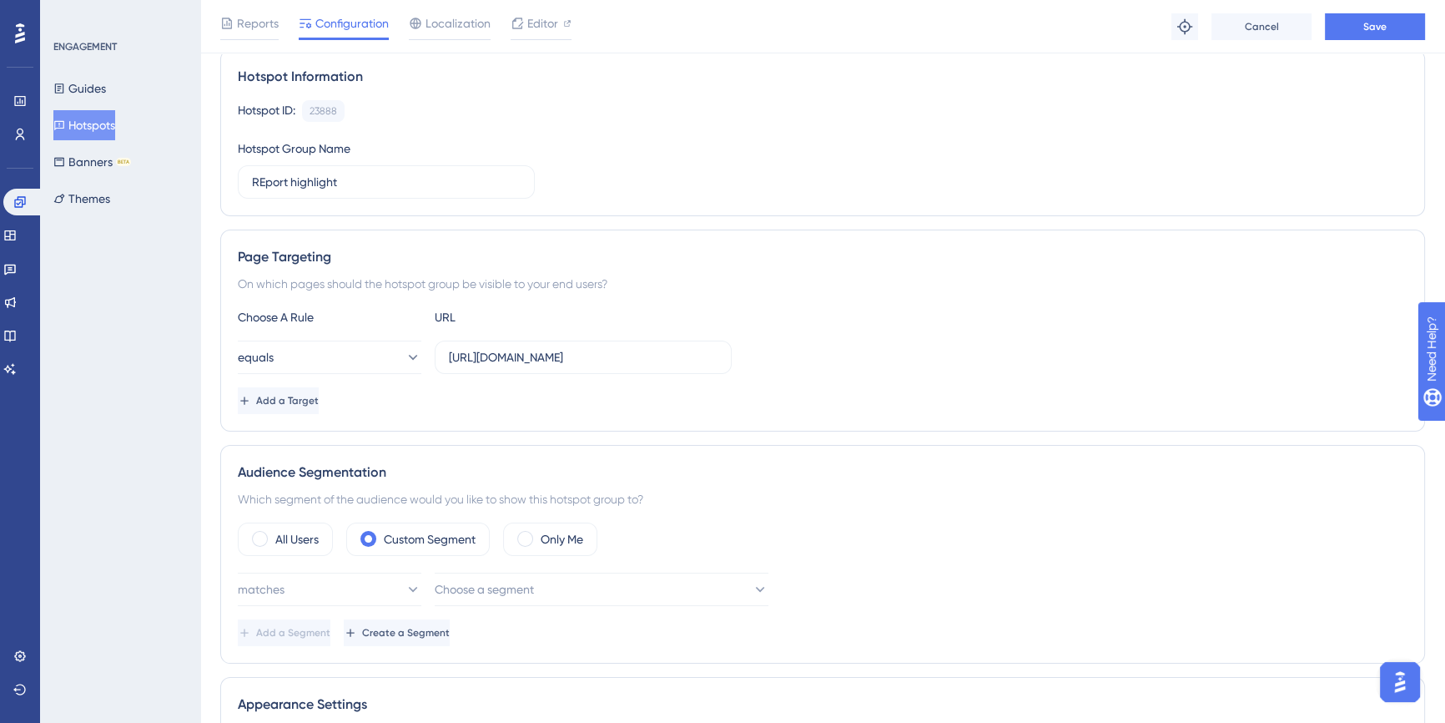
scroll to position [271, 0]
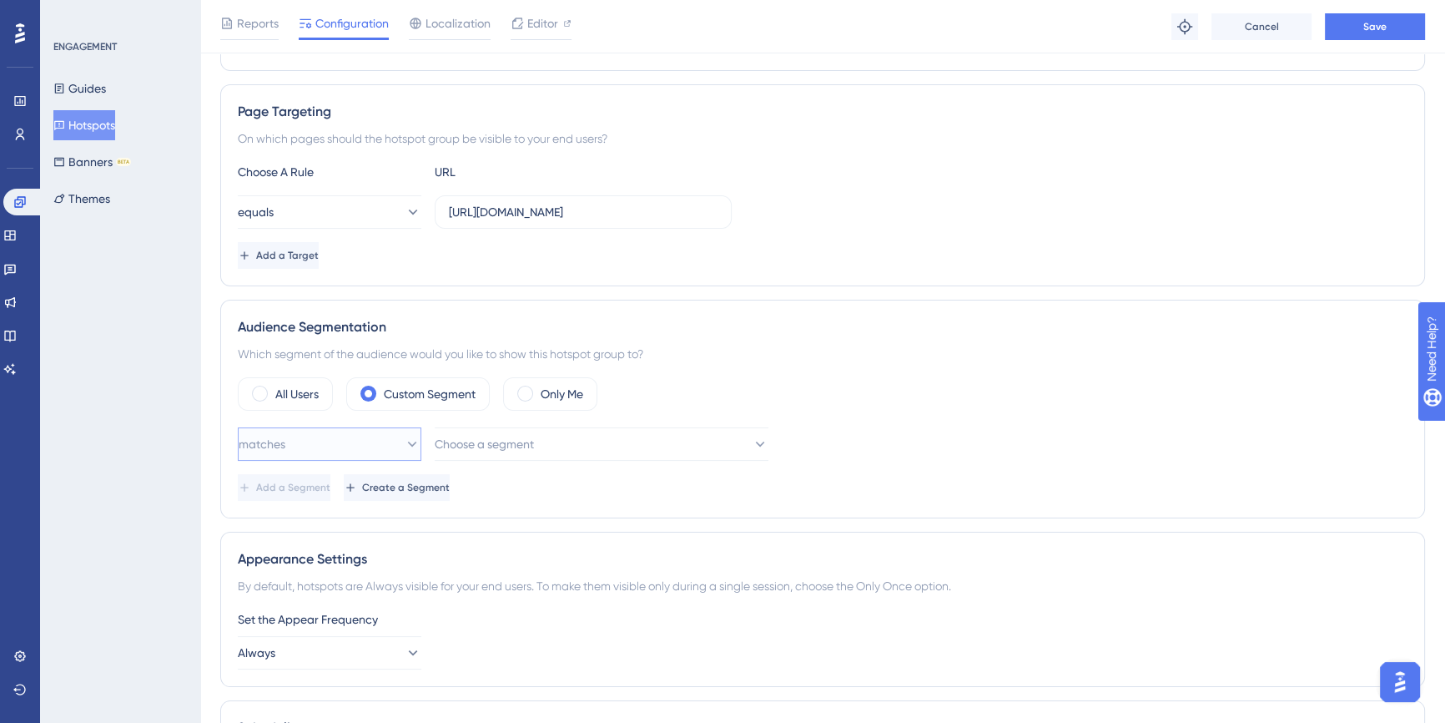
click at [382, 456] on button "matches" at bounding box center [330, 443] width 184 height 33
click at [370, 489] on div "matches matches" at bounding box center [330, 494] width 162 height 33
click at [471, 446] on span "Choose a segment" at bounding box center [485, 444] width 99 height 20
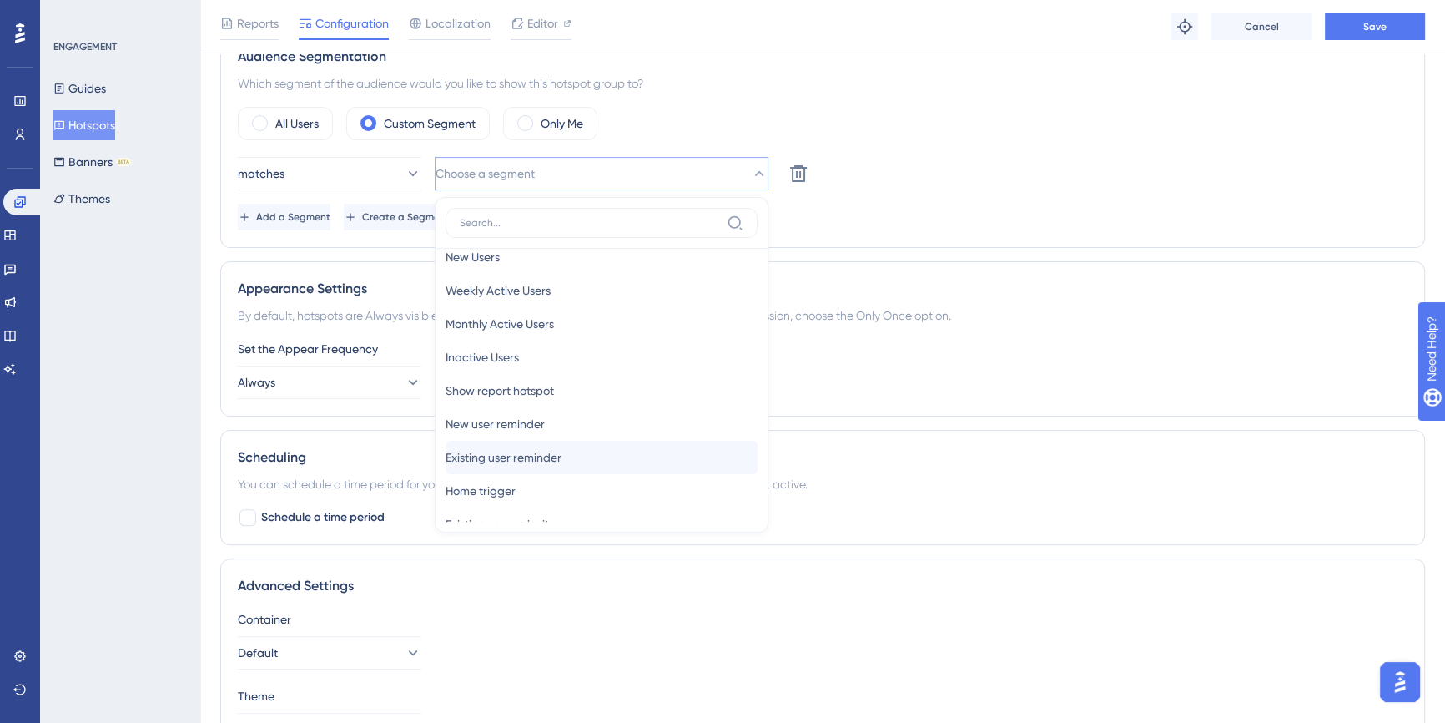
scroll to position [0, 0]
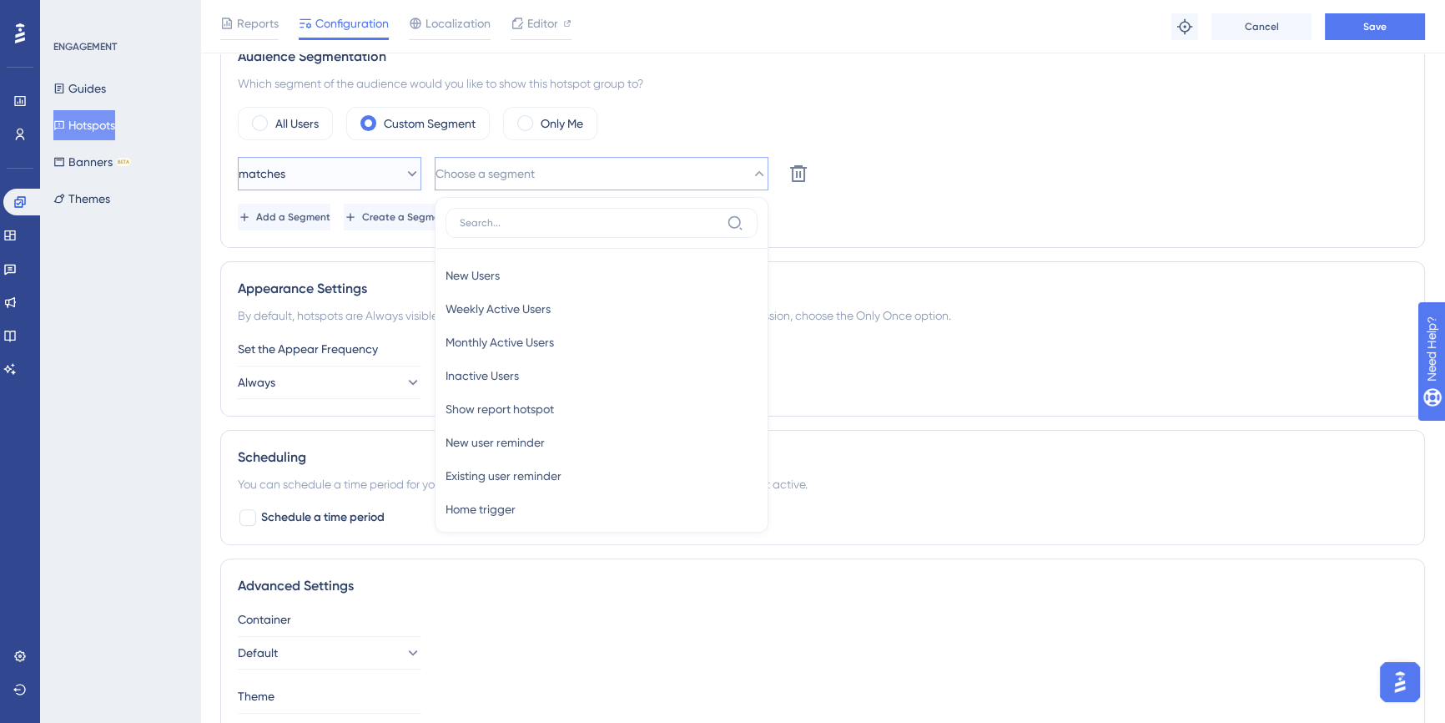
drag, startPoint x: 354, startPoint y: 175, endPoint x: 360, endPoint y: 197, distance: 22.7
click at [360, 197] on div "matches Choose a segment New Users New Users Weekly Active Users Weekly Active …" at bounding box center [823, 193] width 1170 height 73
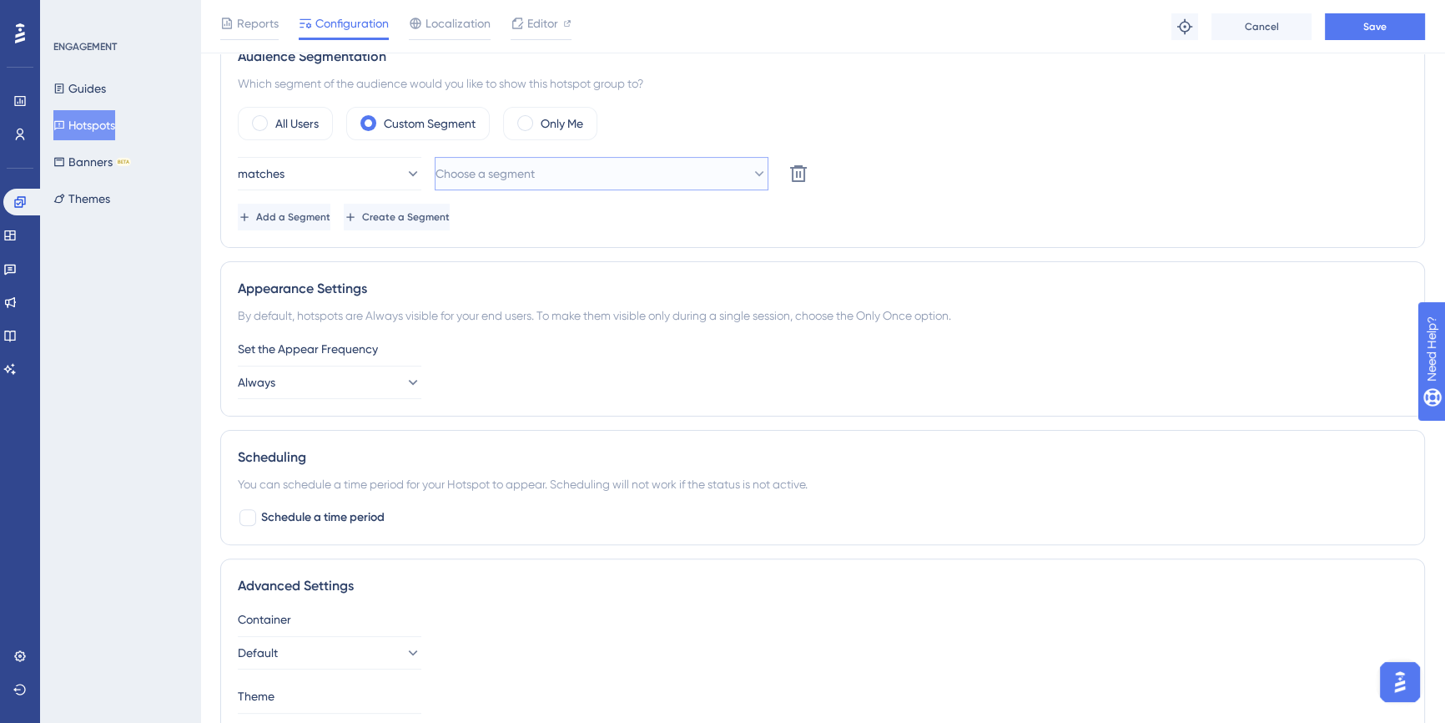
click at [442, 175] on button "Choose a segment" at bounding box center [602, 173] width 334 height 33
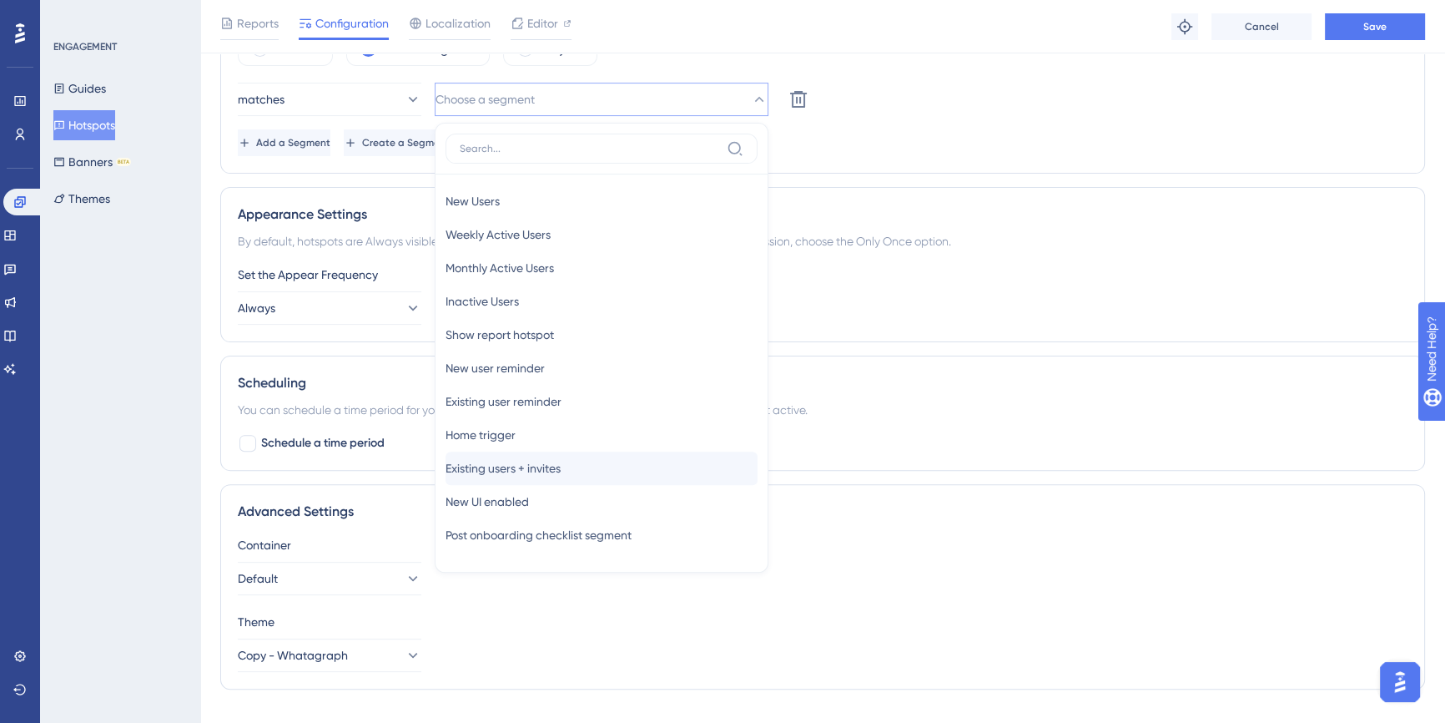
scroll to position [614, 0]
click at [552, 340] on span "Show report hotspot" at bounding box center [500, 336] width 108 height 20
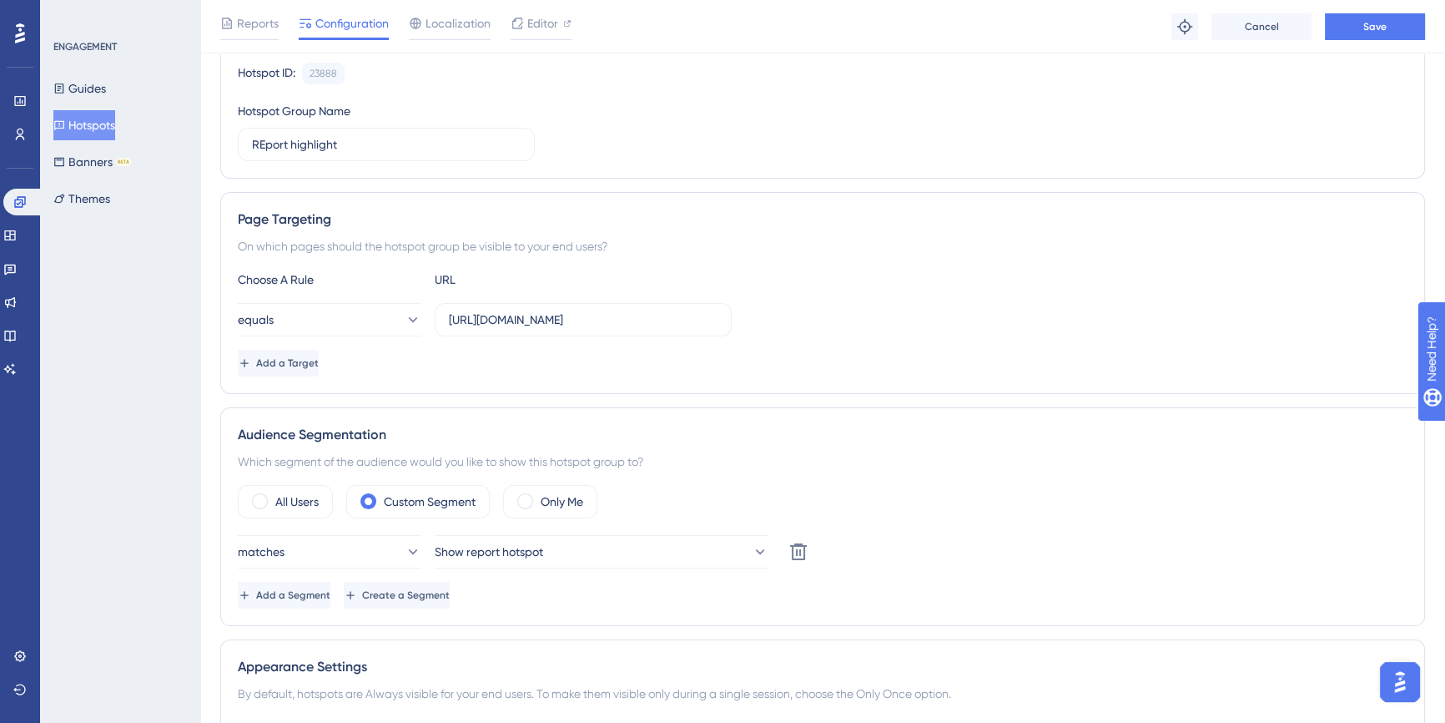
scroll to position [0, 0]
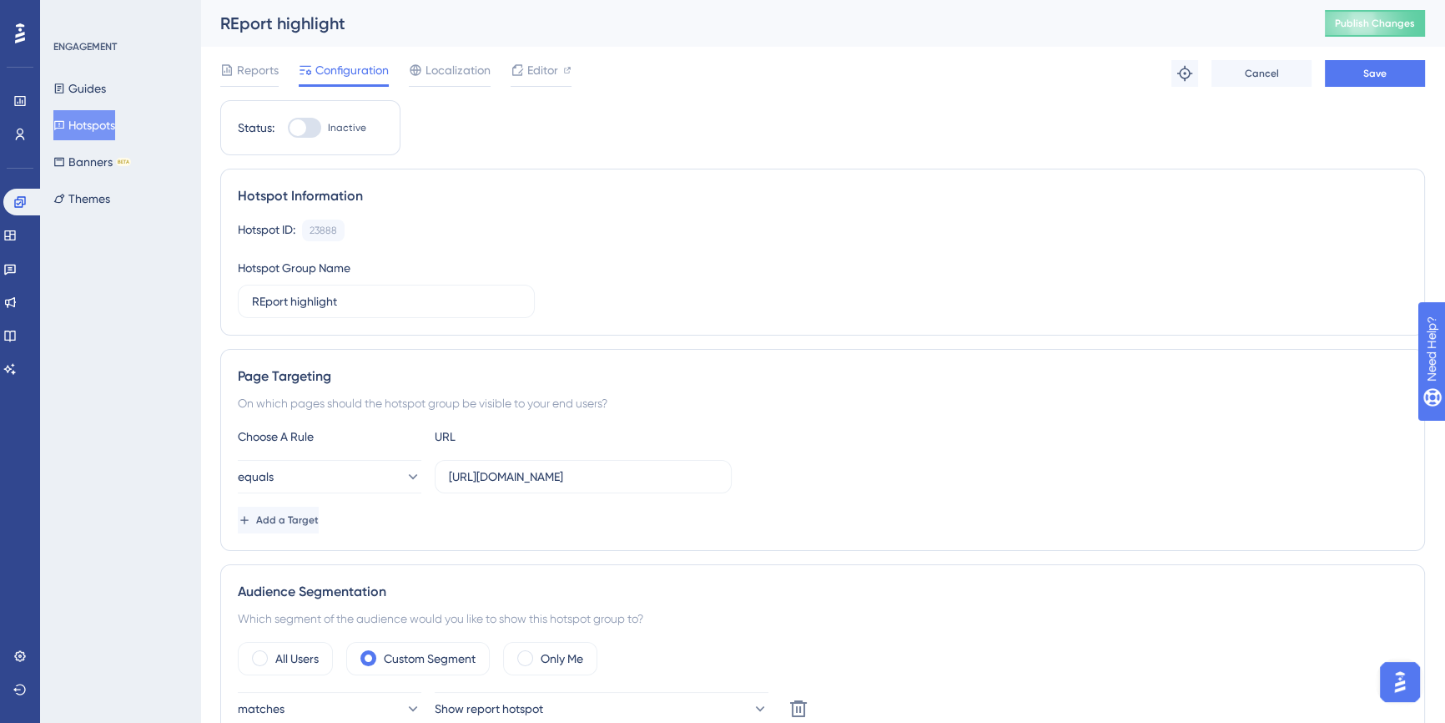
click at [301, 125] on div at bounding box center [298, 127] width 17 height 17
click at [288, 128] on input "Inactive" at bounding box center [287, 128] width 1 height 1
checkbox input "true"
click at [1363, 86] on button "Save" at bounding box center [1375, 73] width 100 height 27
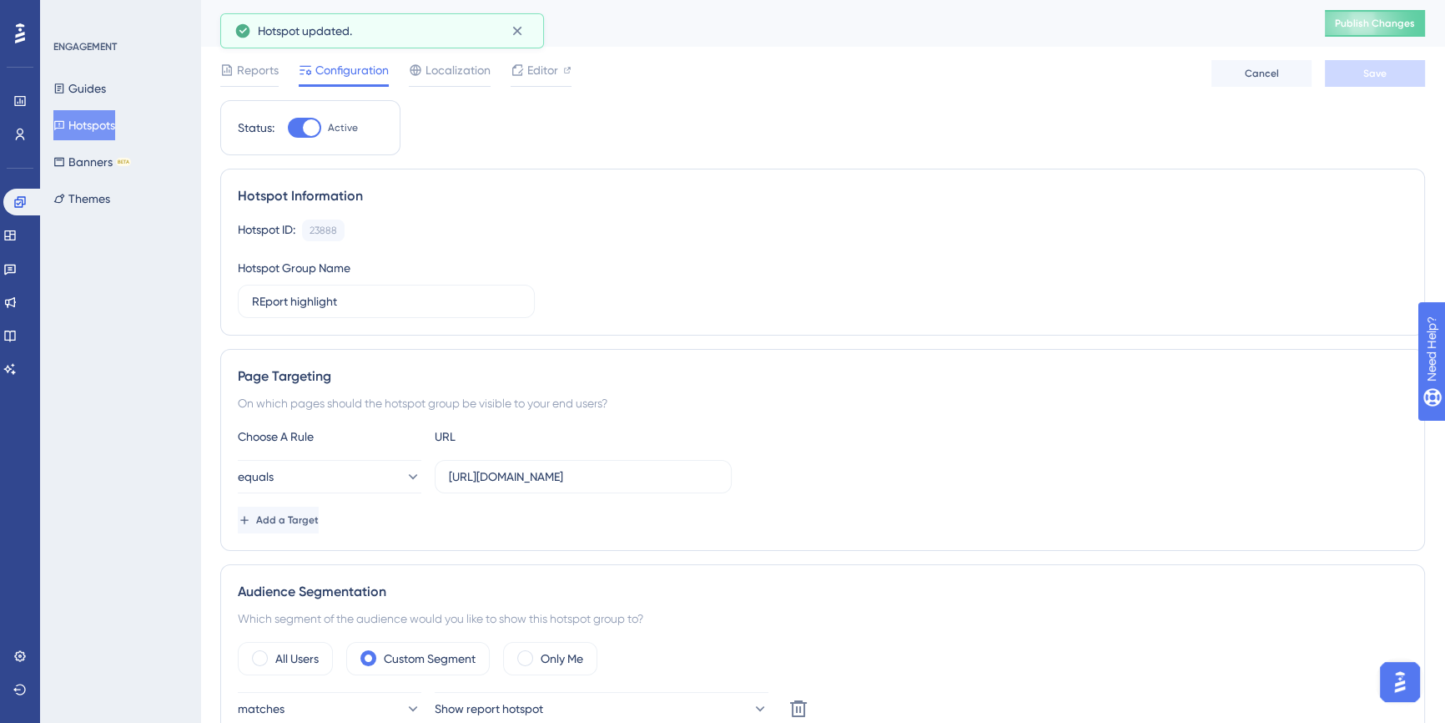
click at [93, 127] on button "Hotspots" at bounding box center [84, 125] width 62 height 30
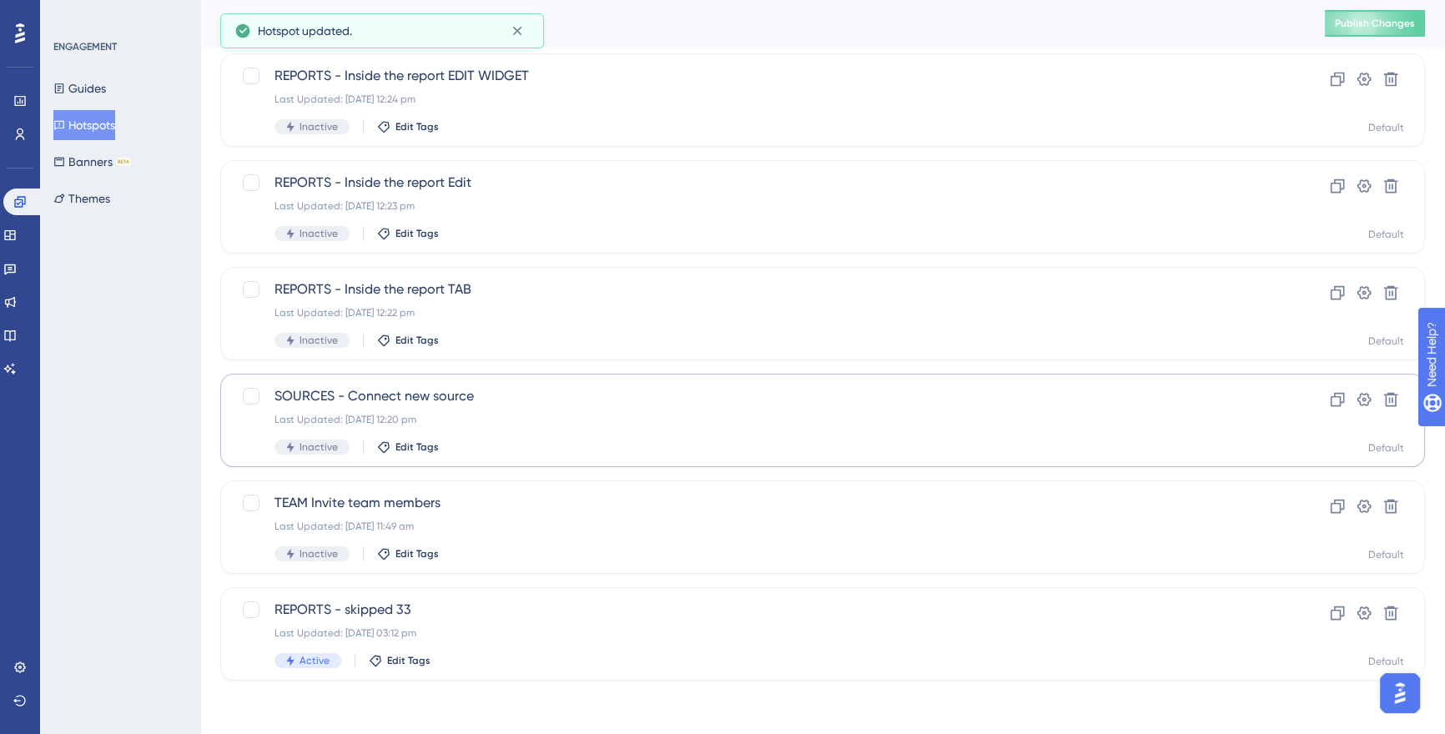
scroll to position [203, 0]
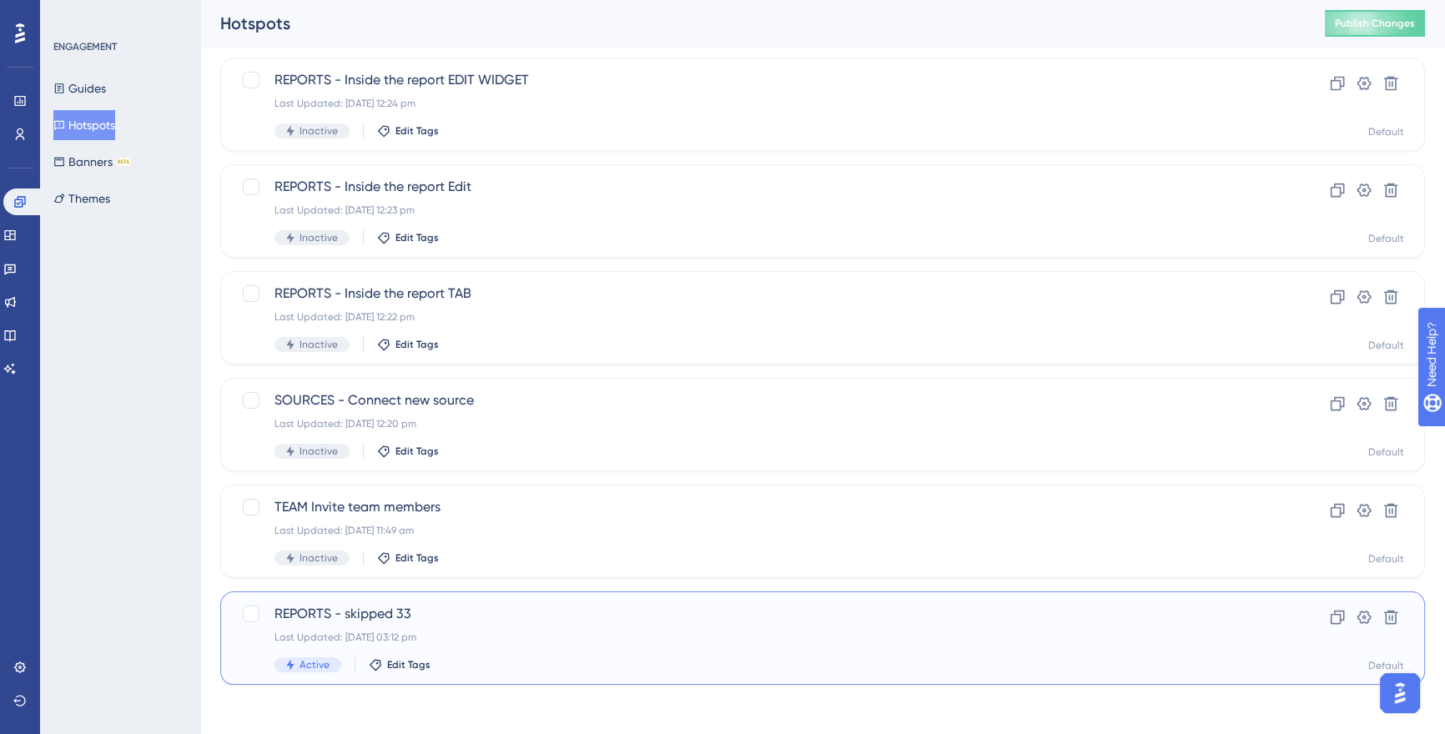
click at [498, 626] on div "REPORTS - skipped 33 Last Updated: [DATE] 03:12 pm Active Edit Tags" at bounding box center [756, 638] width 963 height 68
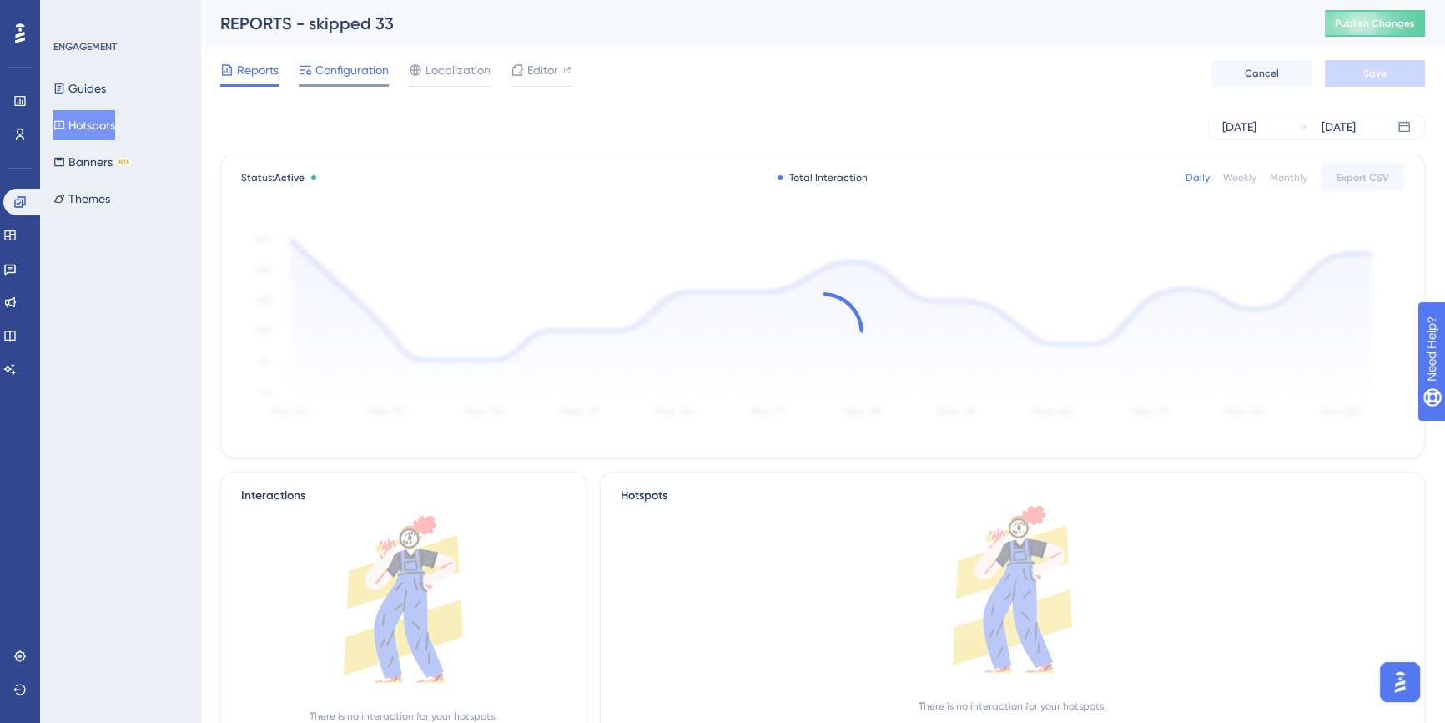
click at [358, 76] on span "Configuration" at bounding box center [351, 70] width 73 height 20
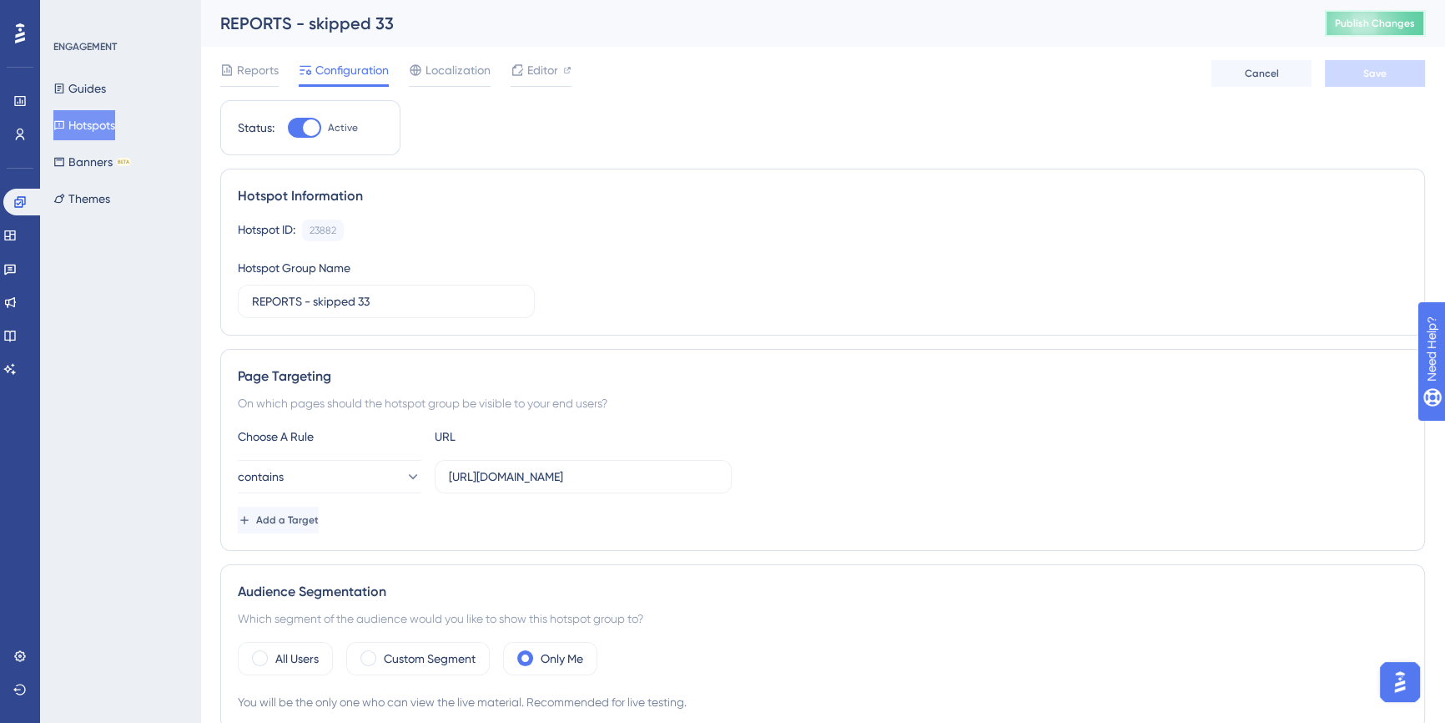
click at [1356, 24] on span "Publish Changes" at bounding box center [1375, 23] width 80 height 13
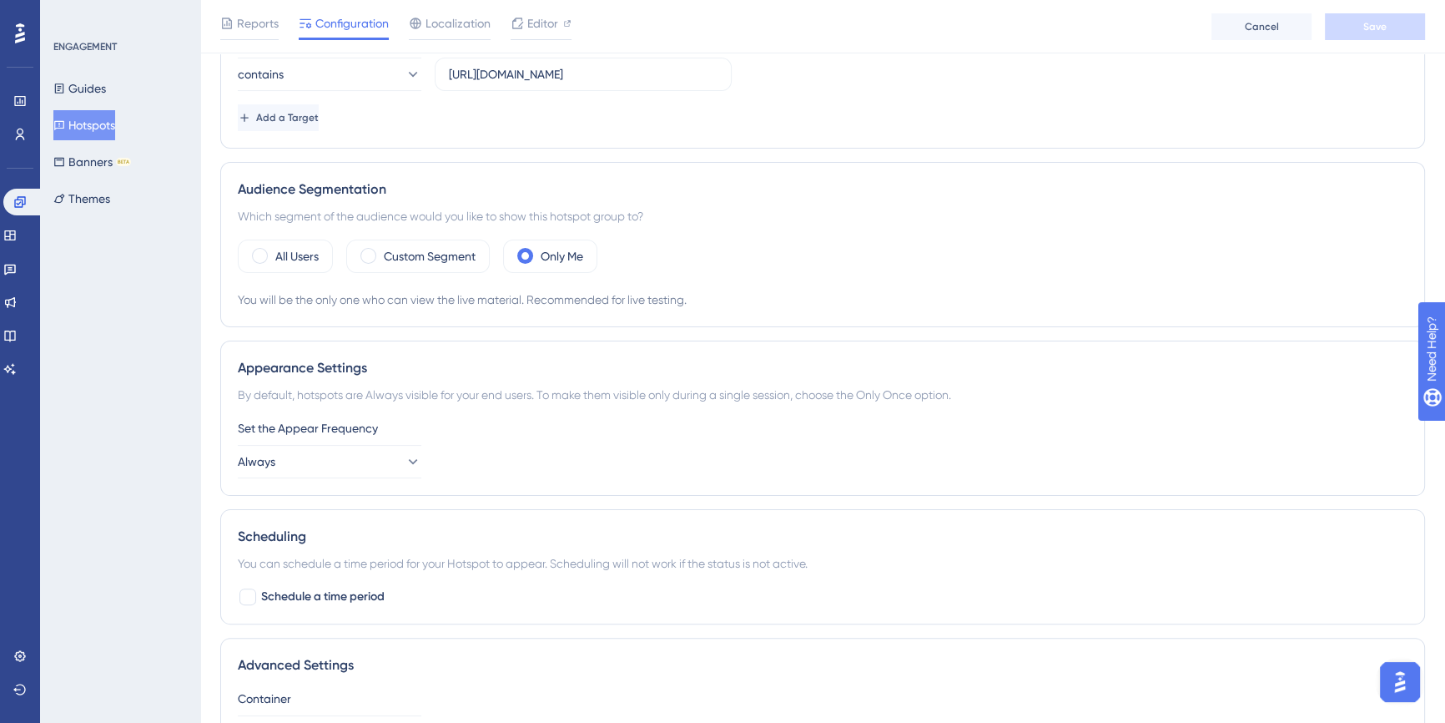
scroll to position [496, 0]
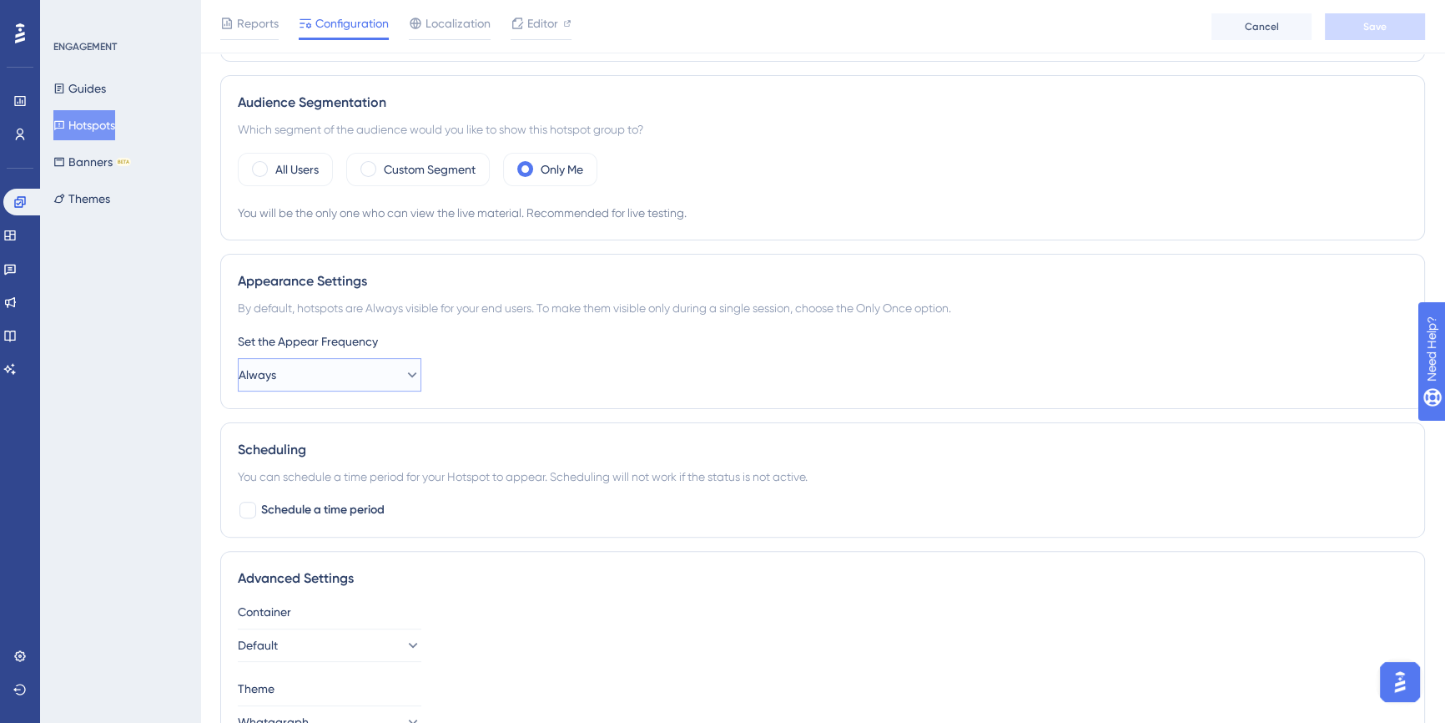
click at [349, 377] on button "Always" at bounding box center [330, 374] width 184 height 33
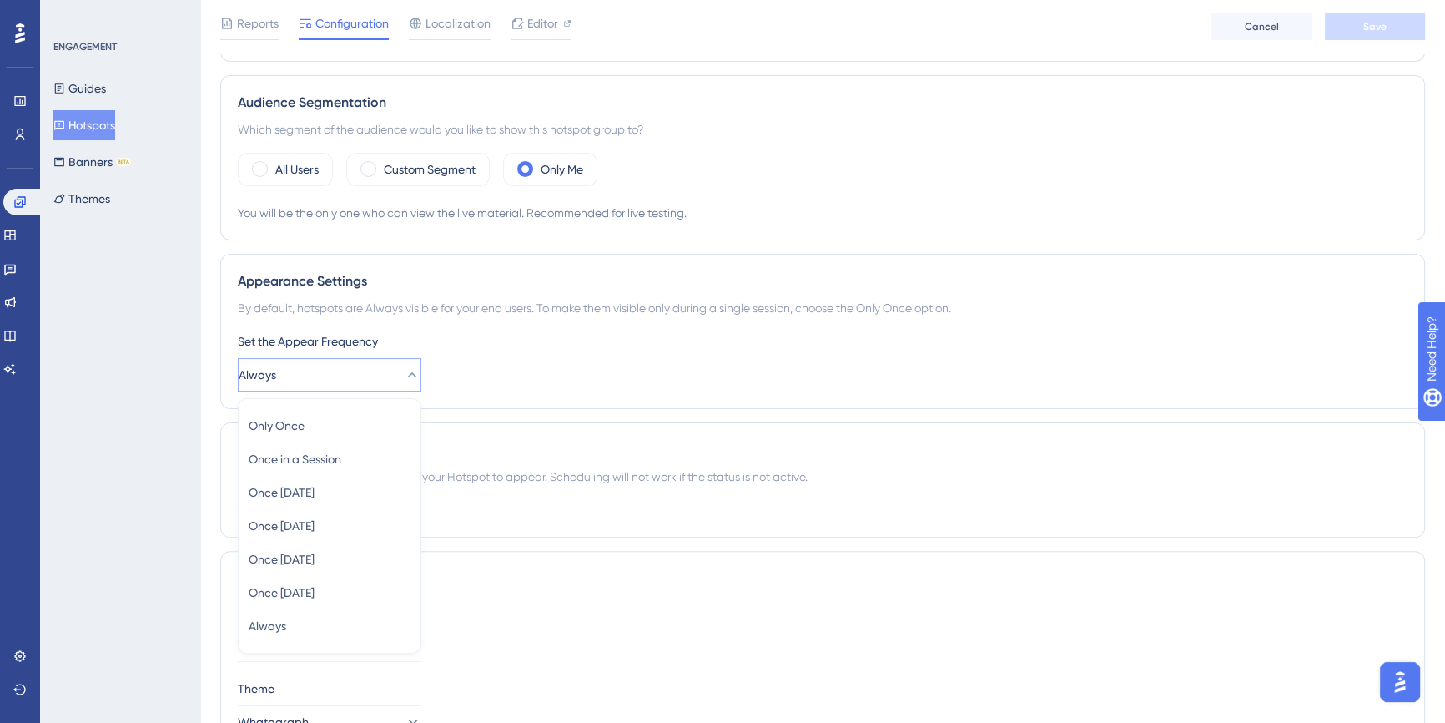
scroll to position [593, 0]
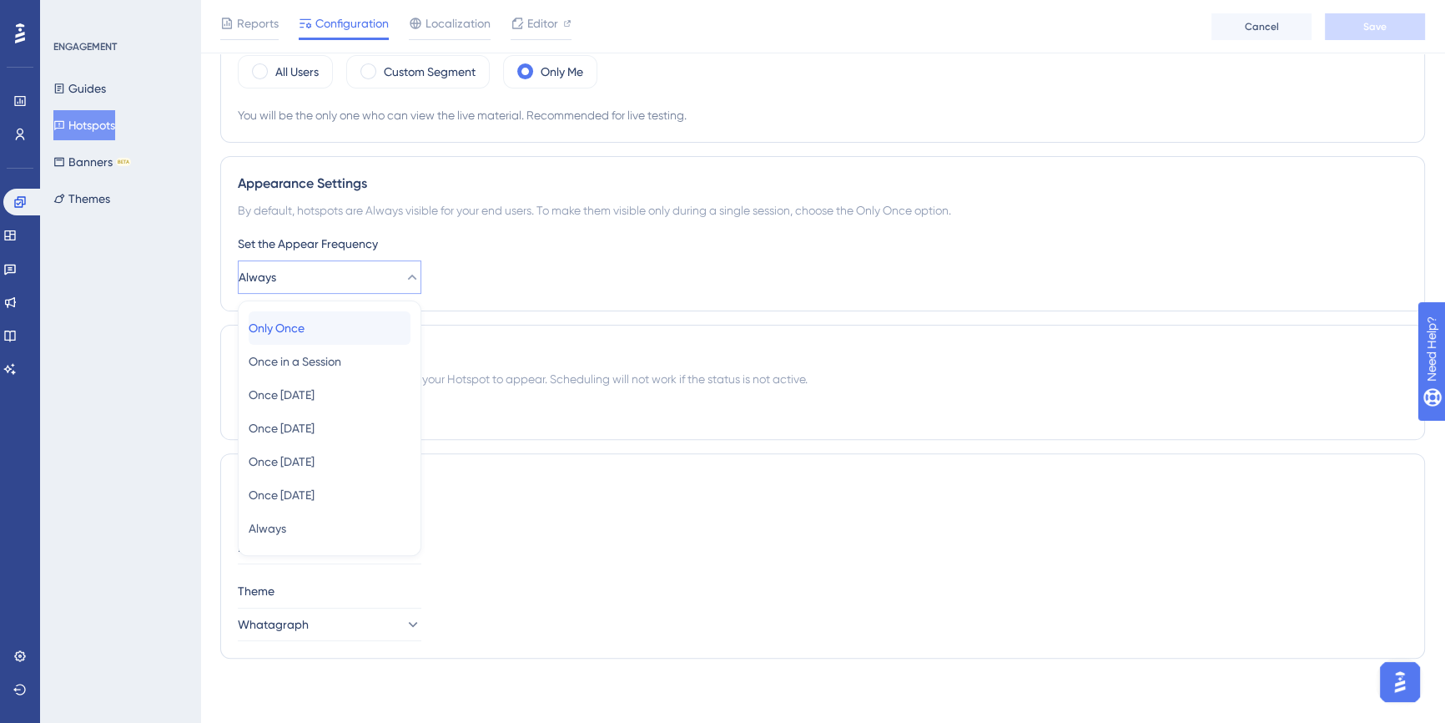
click at [335, 331] on div "Only Once Only Once" at bounding box center [330, 327] width 162 height 33
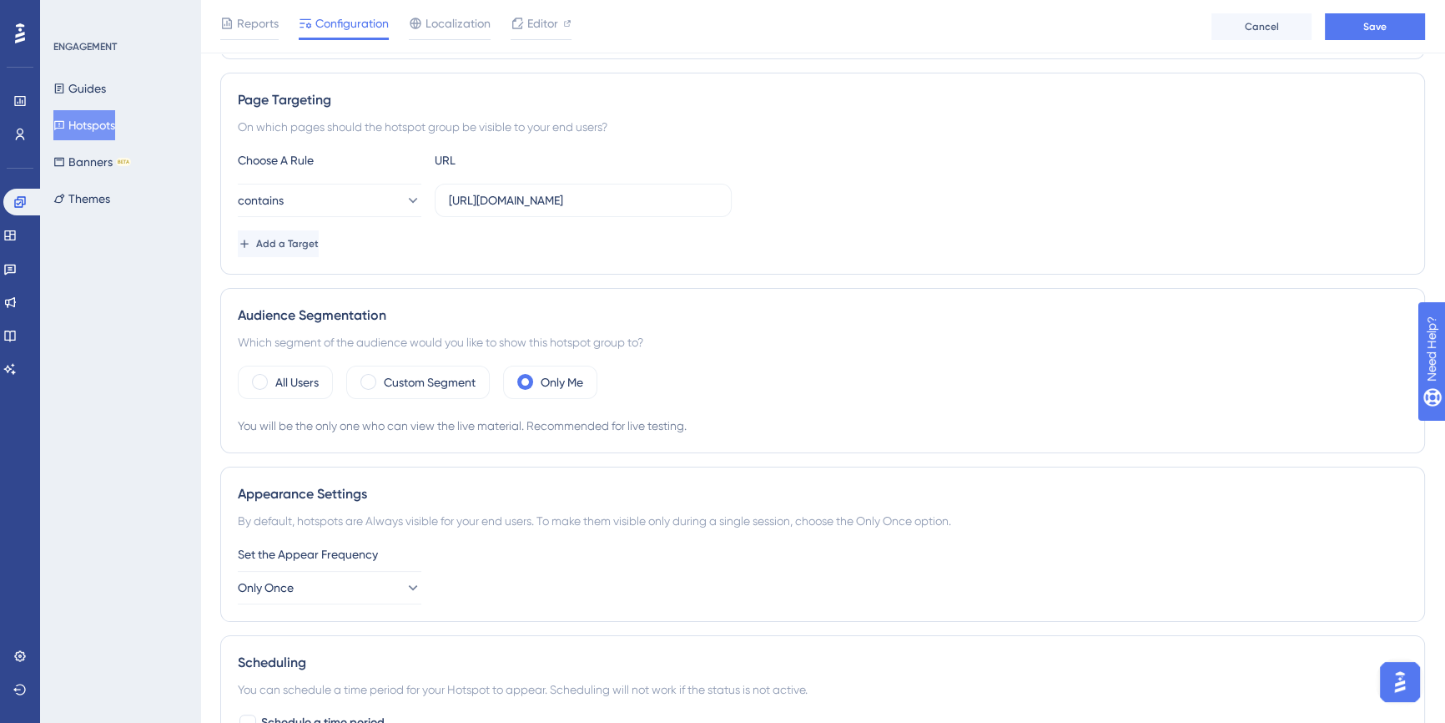
scroll to position [160, 0]
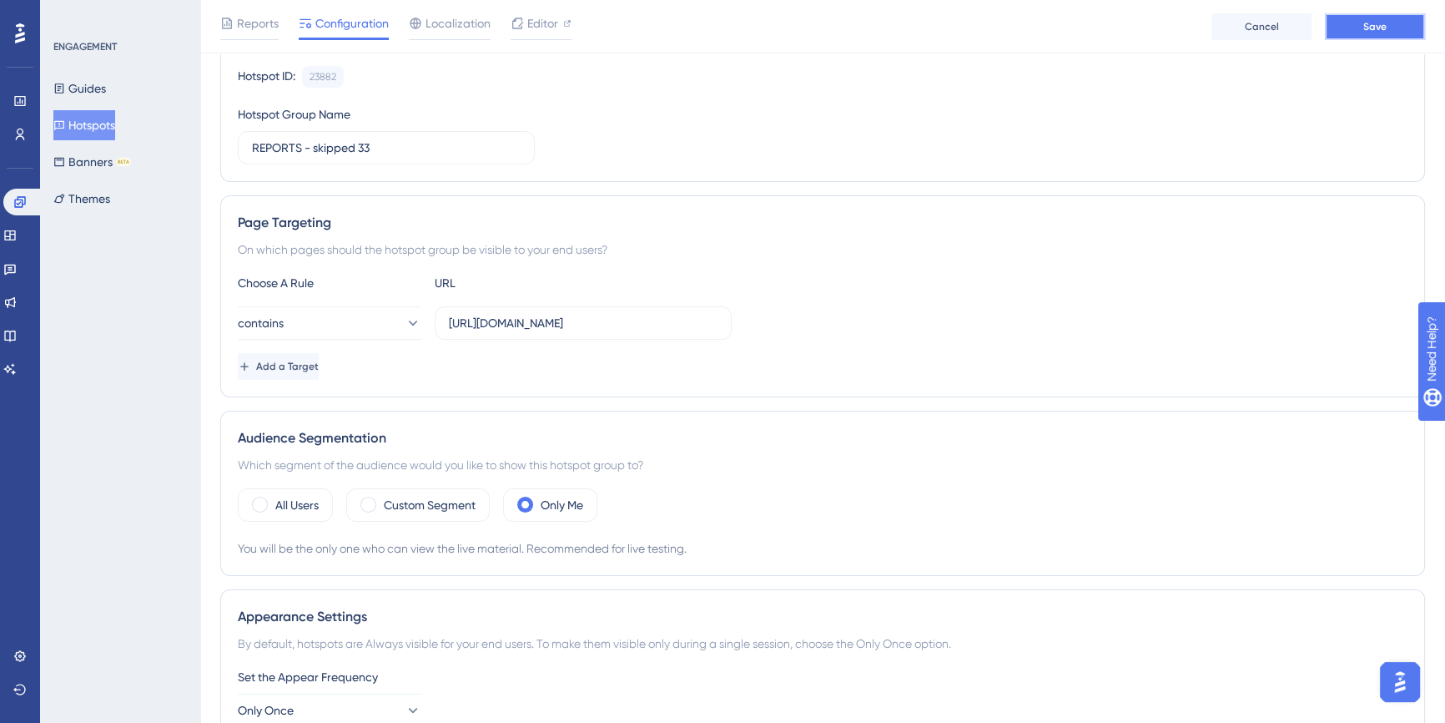
click at [1362, 28] on button "Save" at bounding box center [1375, 26] width 100 height 27
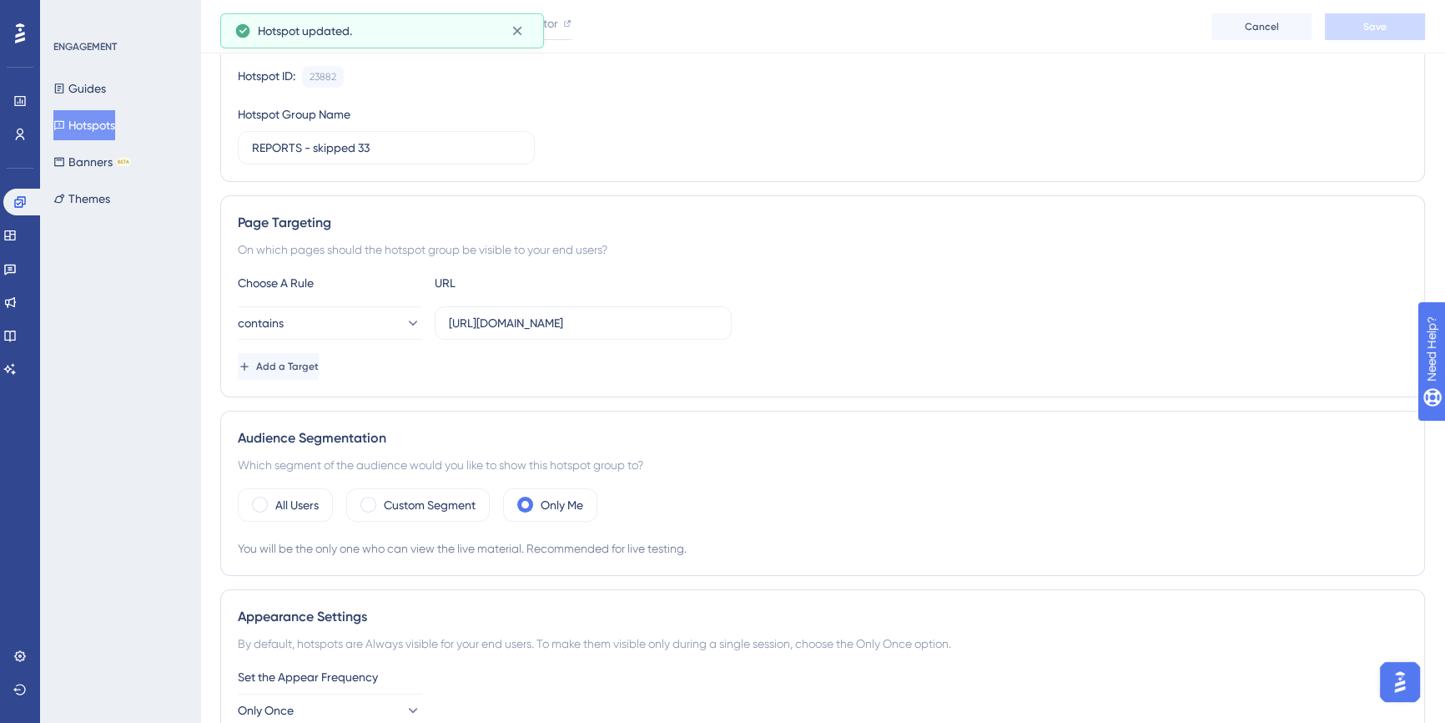
scroll to position [0, 0]
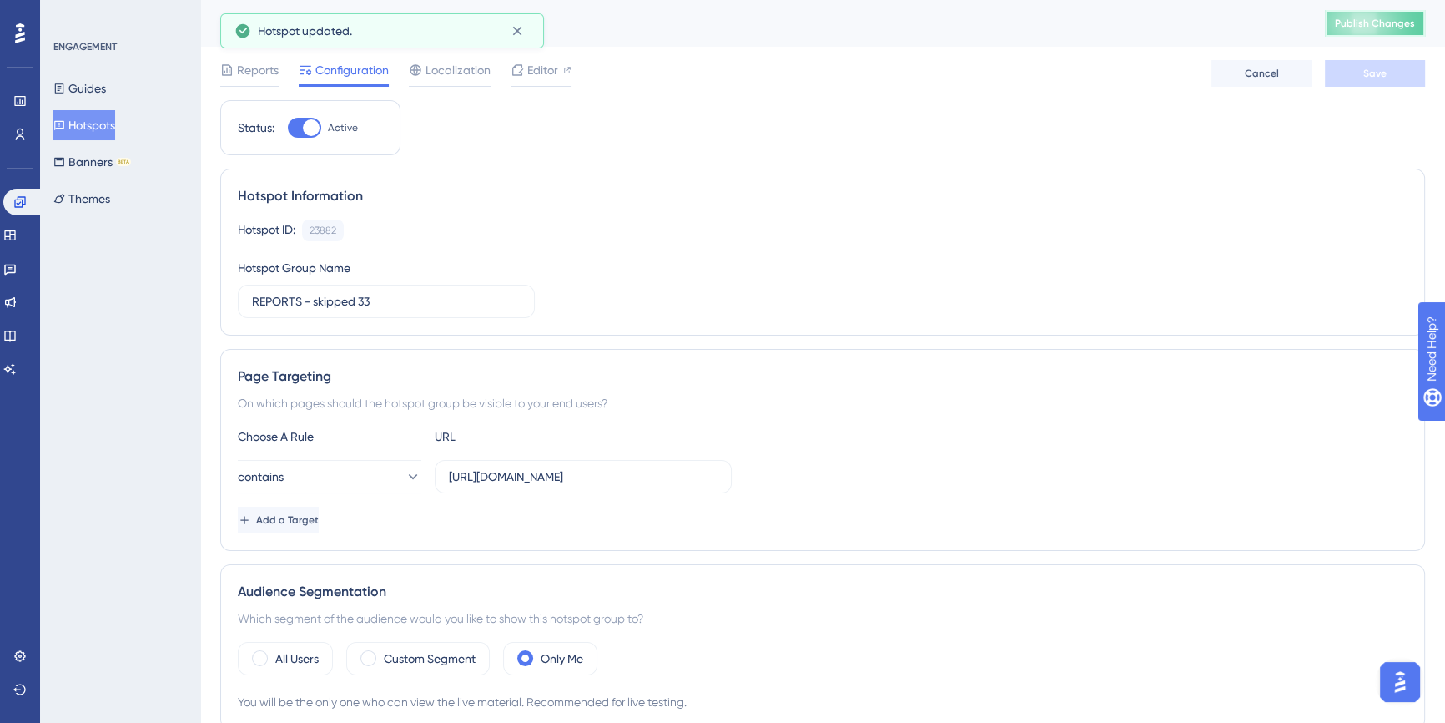
click at [1382, 28] on span "Publish Changes" at bounding box center [1375, 23] width 80 height 13
click at [76, 123] on button "Hotspots" at bounding box center [84, 125] width 62 height 30
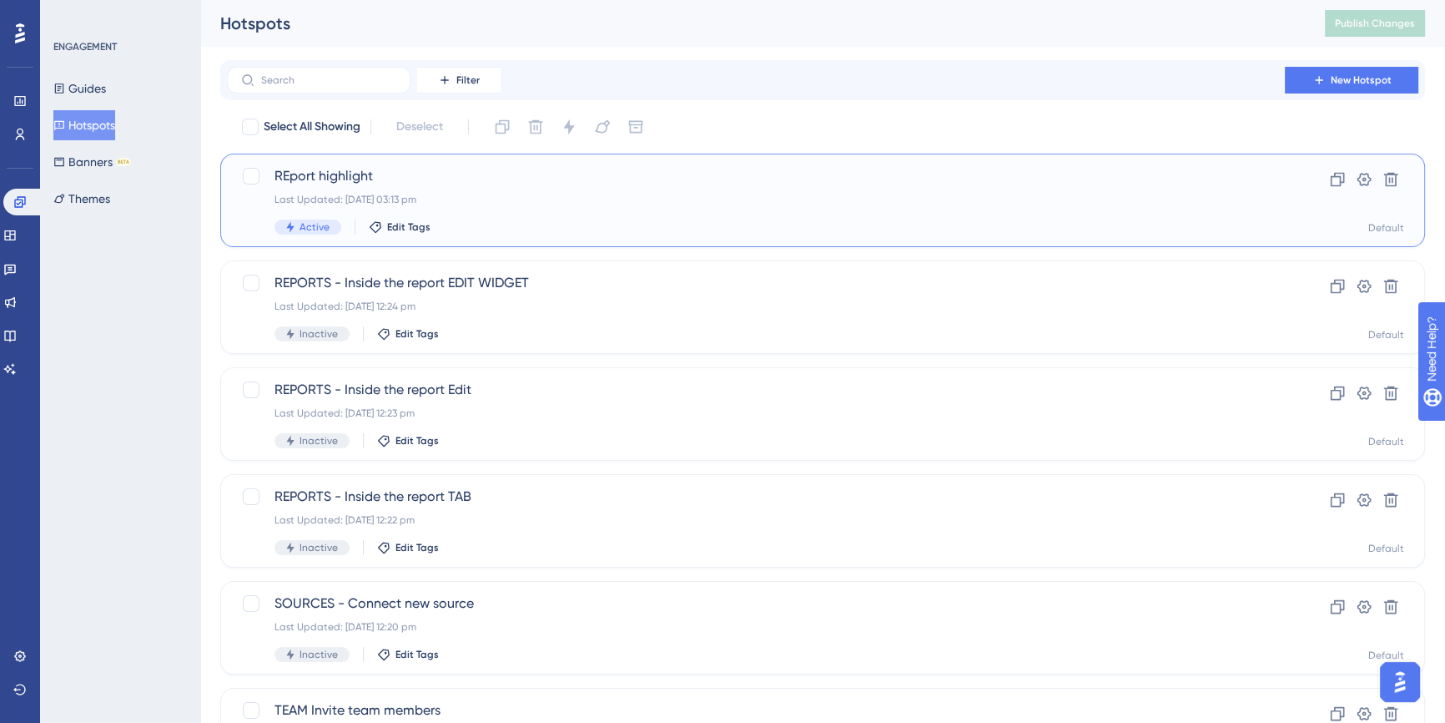
click at [340, 179] on span "REport highlight" at bounding box center [756, 176] width 963 height 20
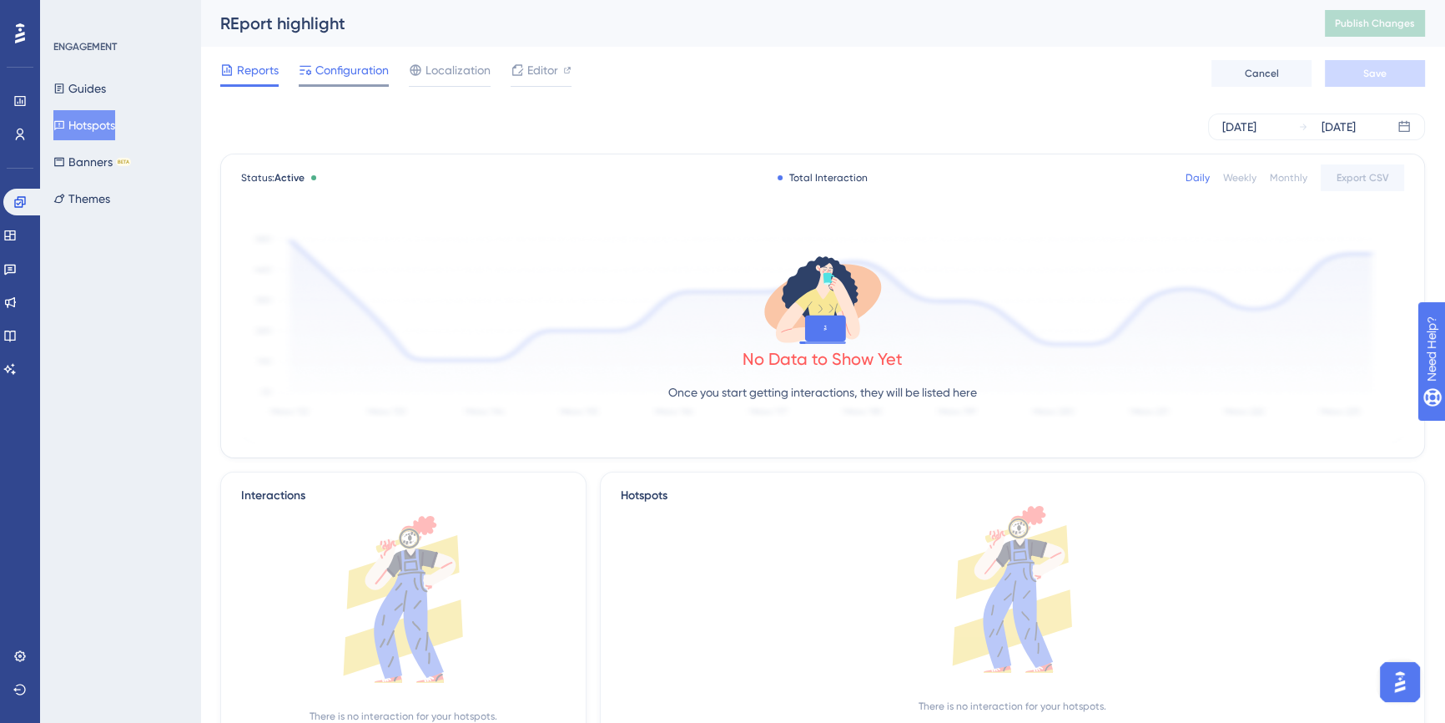
click at [359, 69] on span "Configuration" at bounding box center [351, 70] width 73 height 20
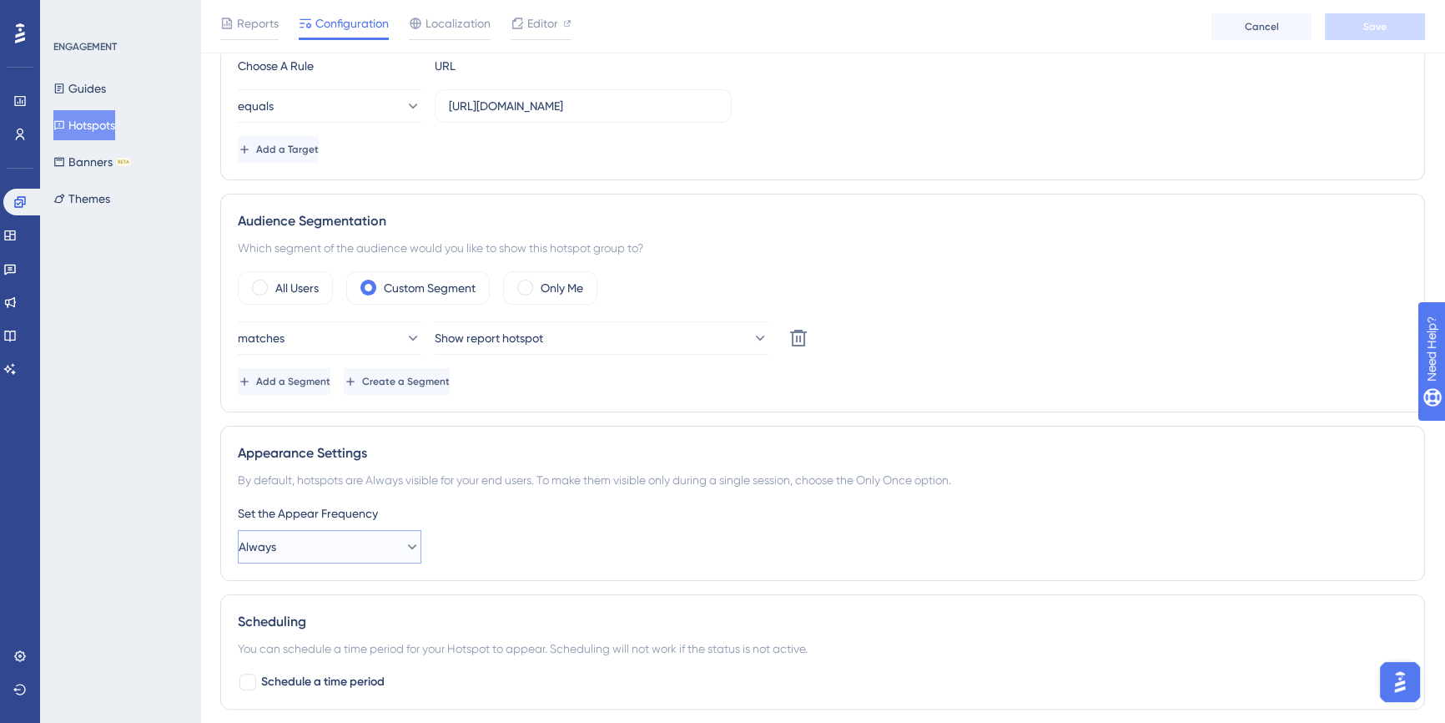
click at [380, 551] on button "Always" at bounding box center [330, 546] width 184 height 33
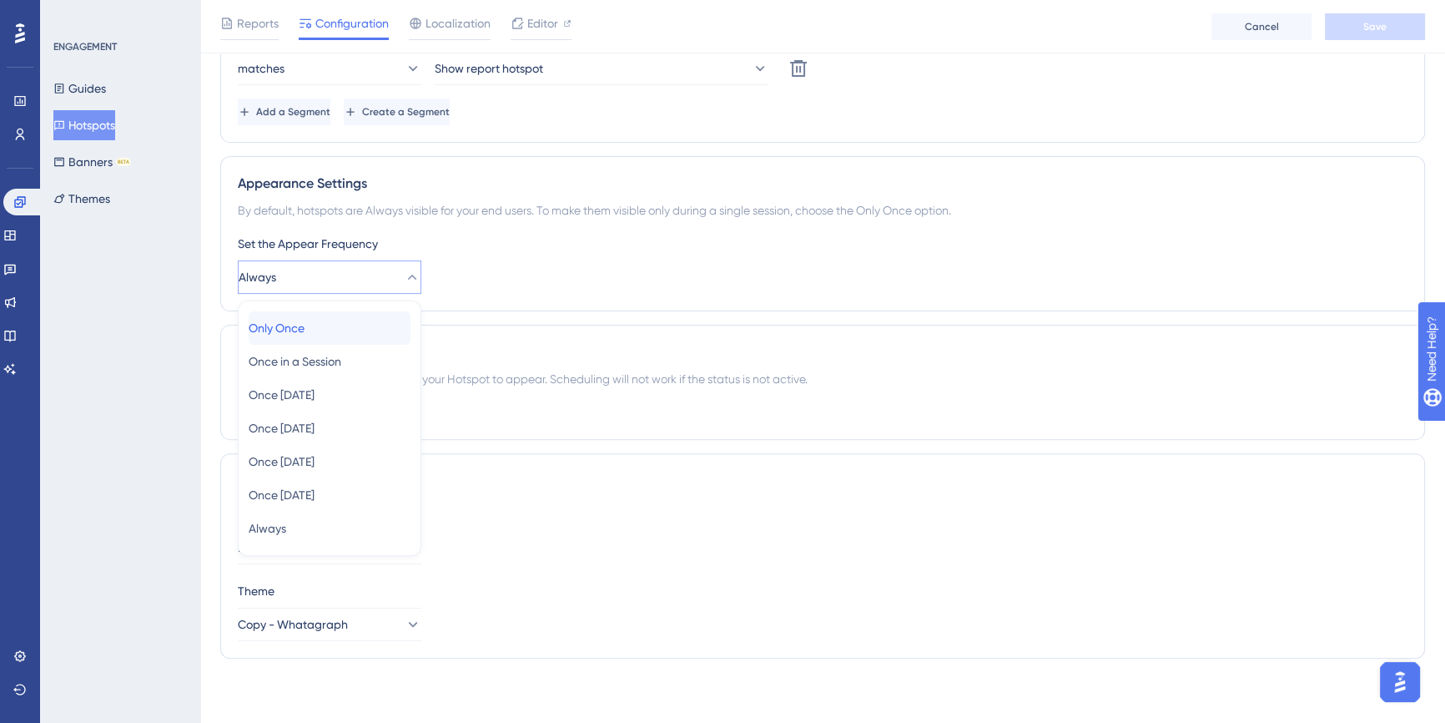
click at [329, 333] on div "Only Once Only Once" at bounding box center [330, 327] width 162 height 33
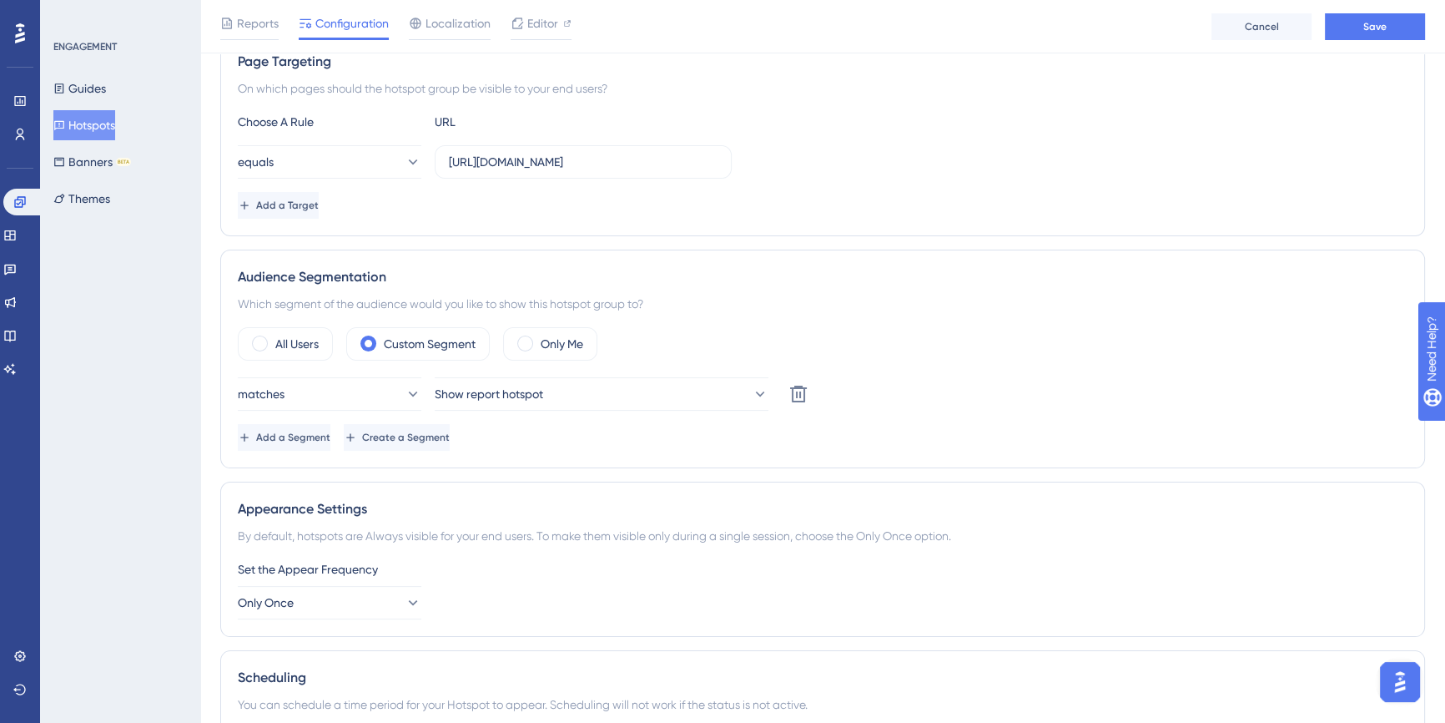
scroll to position [250, 0]
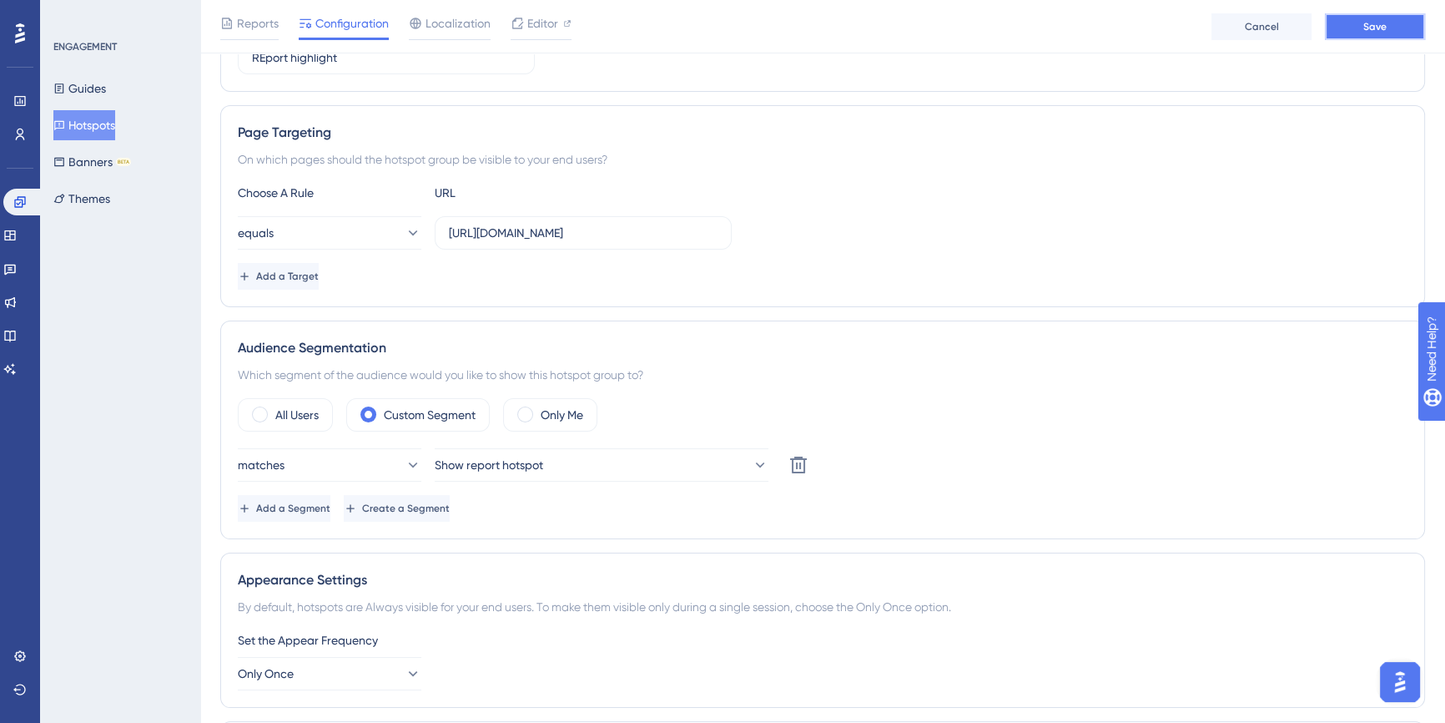
click at [1354, 28] on button "Save" at bounding box center [1375, 26] width 100 height 27
click at [93, 116] on button "Hotspots" at bounding box center [84, 125] width 62 height 30
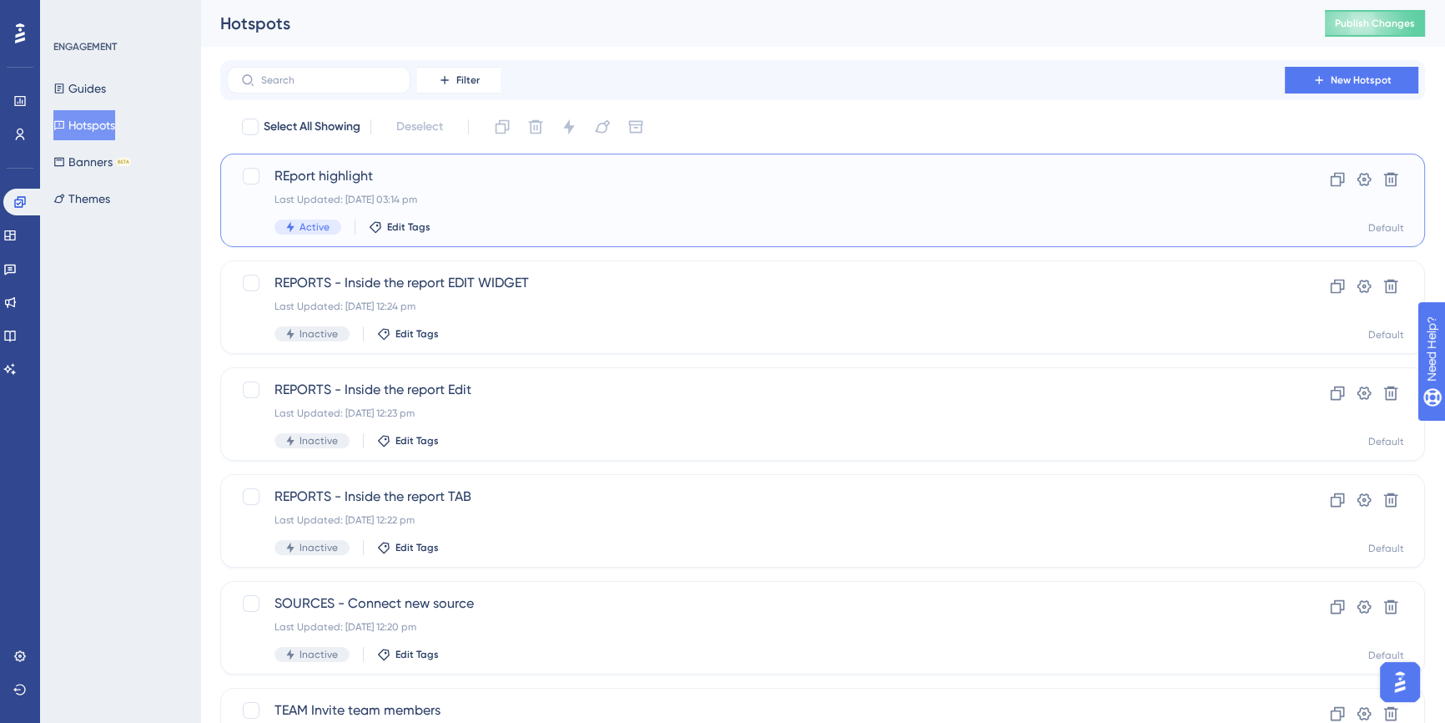
click at [458, 189] on div "REport highlight Last Updated: [DATE] 03:14 pm Active Edit Tags" at bounding box center [756, 200] width 963 height 68
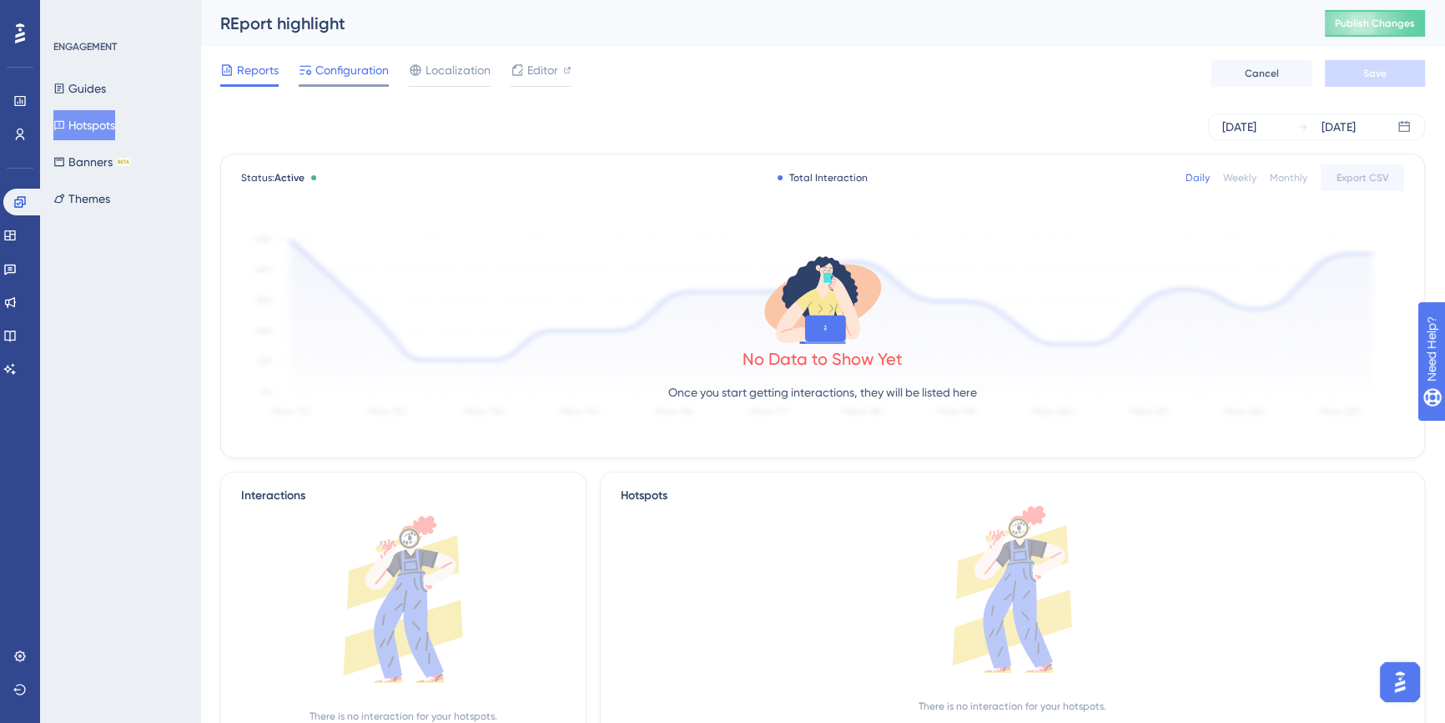
click at [371, 66] on span "Configuration" at bounding box center [351, 70] width 73 height 20
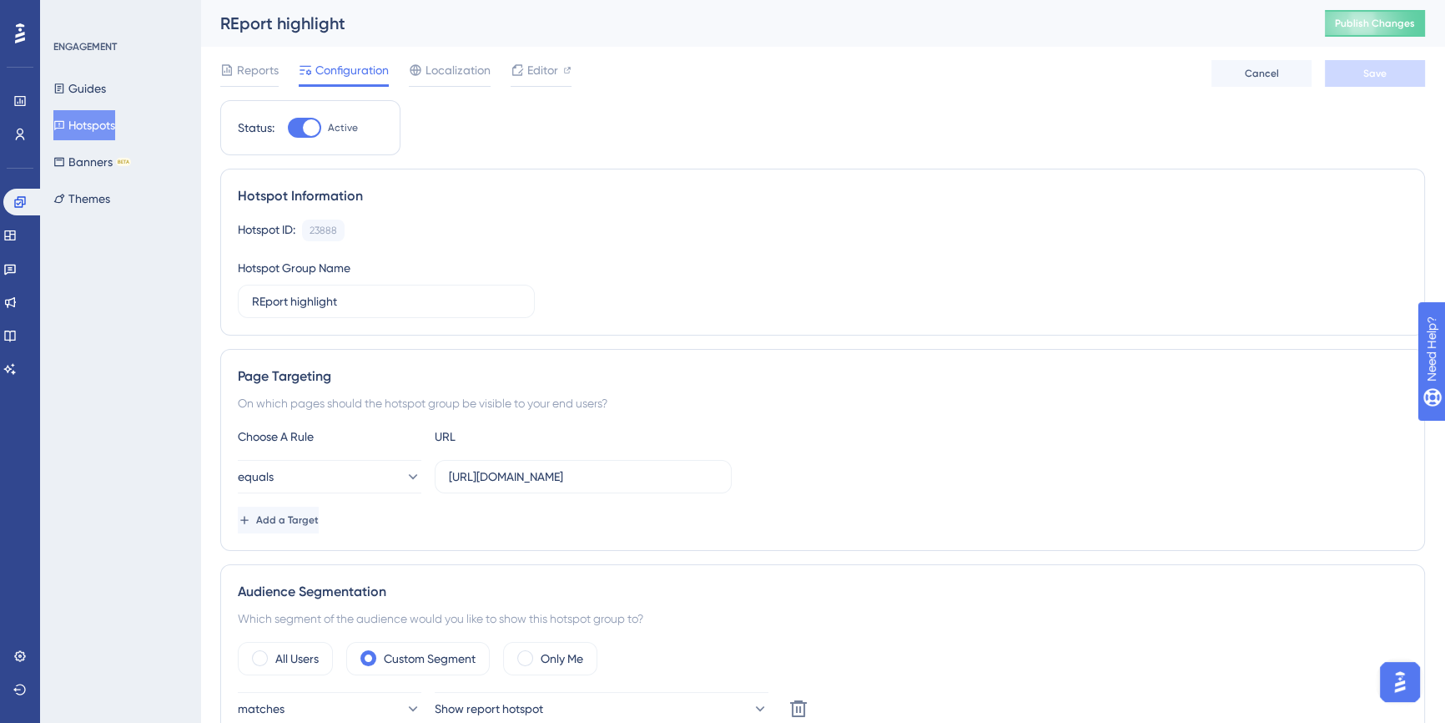
click at [308, 129] on div at bounding box center [311, 127] width 17 height 17
click at [288, 129] on input "Active" at bounding box center [287, 128] width 1 height 1
checkbox input "false"
click at [1344, 76] on button "Save" at bounding box center [1375, 73] width 100 height 27
click at [93, 124] on button "Hotspots" at bounding box center [84, 125] width 62 height 30
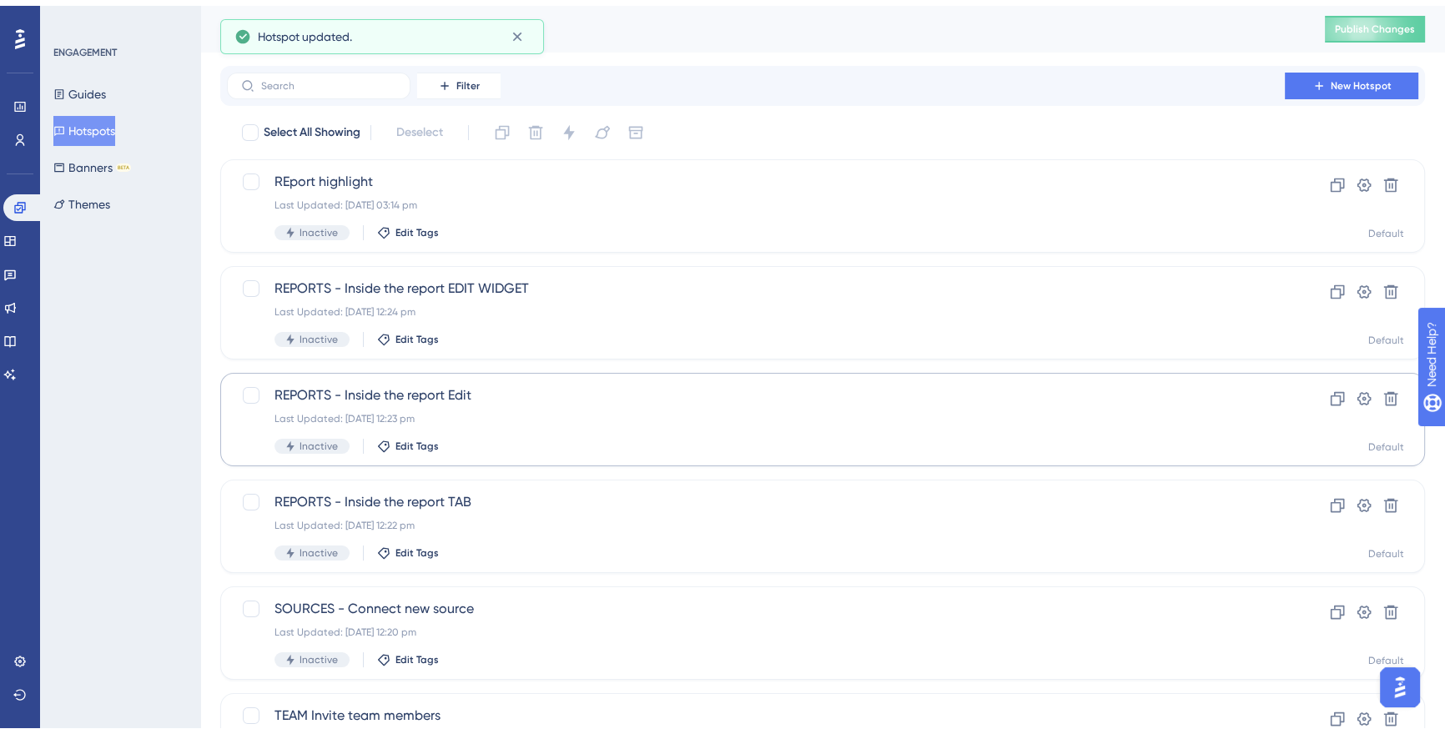
scroll to position [207, 0]
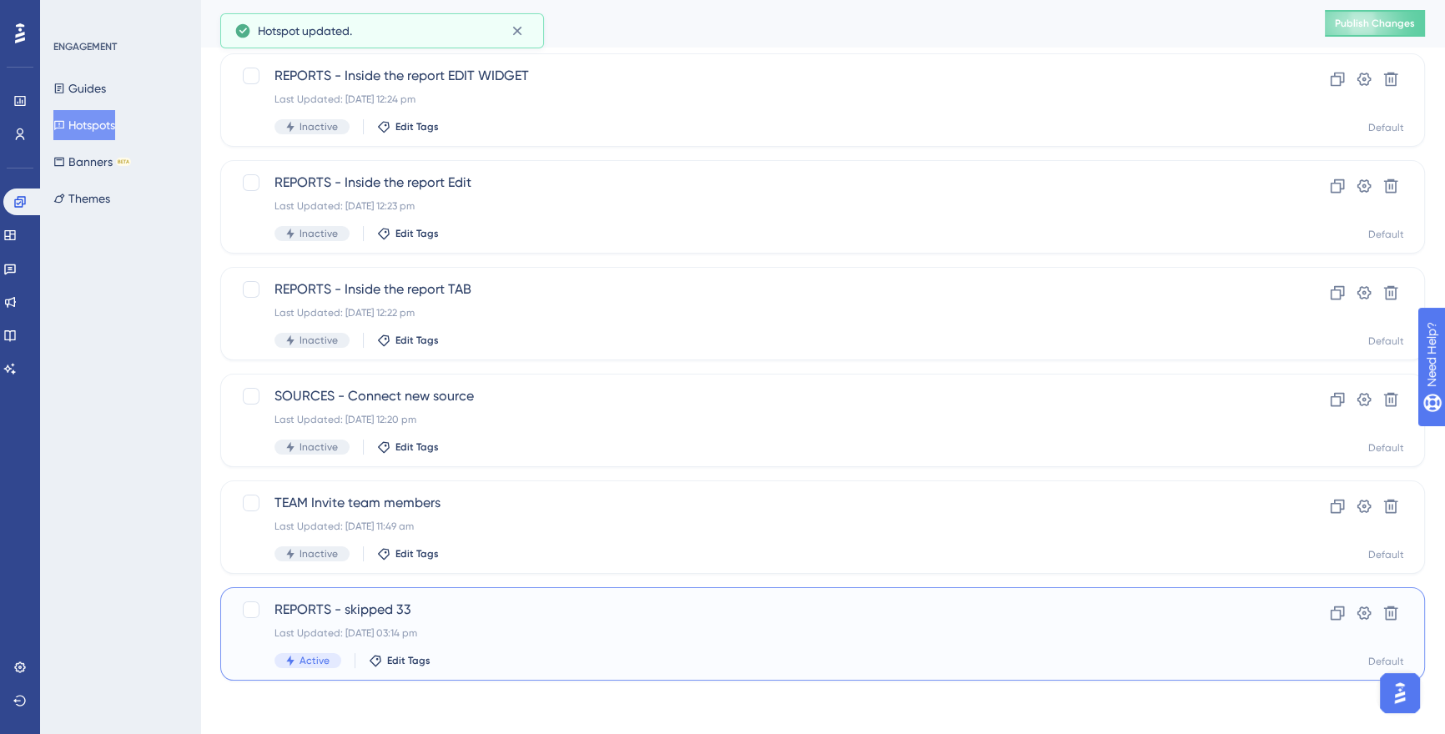
click at [344, 615] on span "REPORTS - skipped 33" at bounding box center [756, 610] width 963 height 20
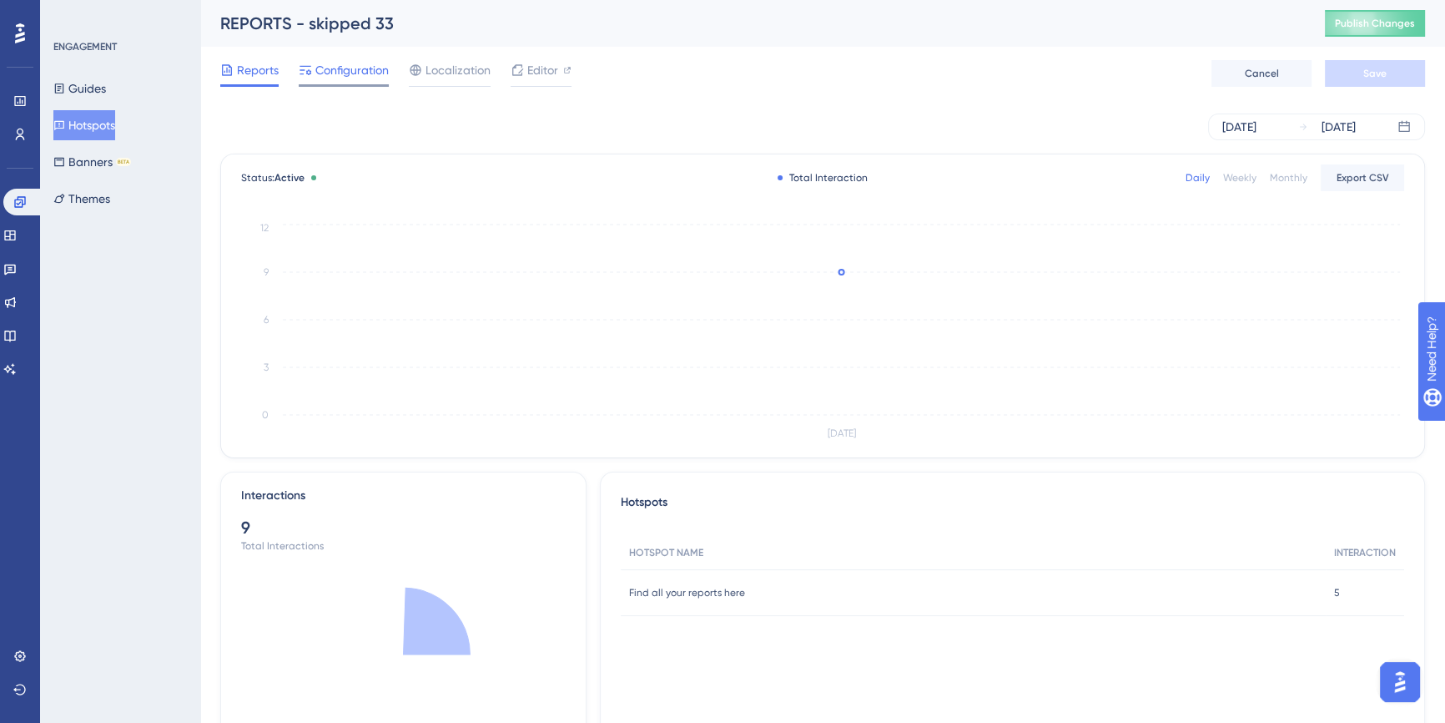
click at [343, 78] on span "Configuration" at bounding box center [351, 70] width 73 height 20
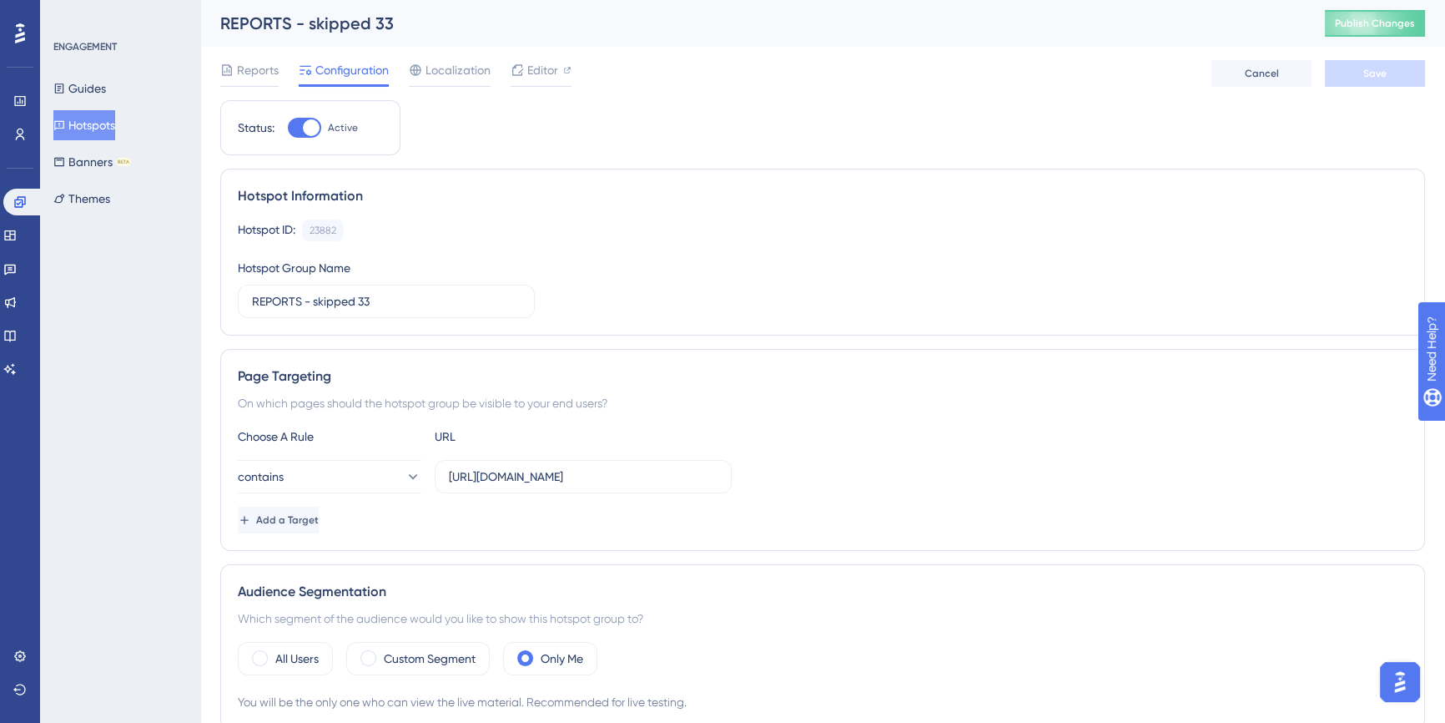
click at [295, 129] on div at bounding box center [304, 128] width 33 height 20
click at [288, 129] on input "Active" at bounding box center [287, 128] width 1 height 1
checkbox input "false"
click at [1359, 68] on button "Save" at bounding box center [1375, 73] width 100 height 27
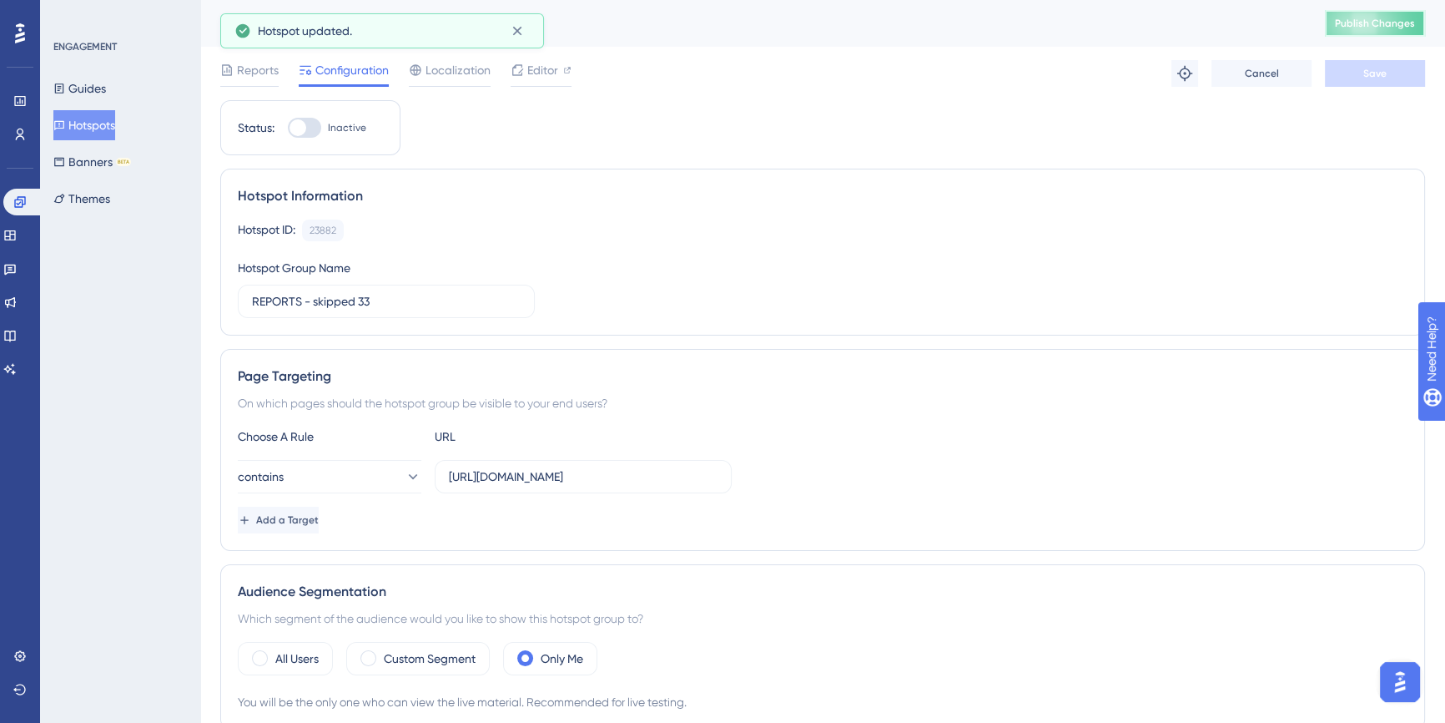
click at [1377, 26] on span "Publish Changes" at bounding box center [1375, 23] width 80 height 13
click at [86, 121] on button "Hotspots" at bounding box center [84, 125] width 62 height 30
